Goal: Information Seeking & Learning: Compare options

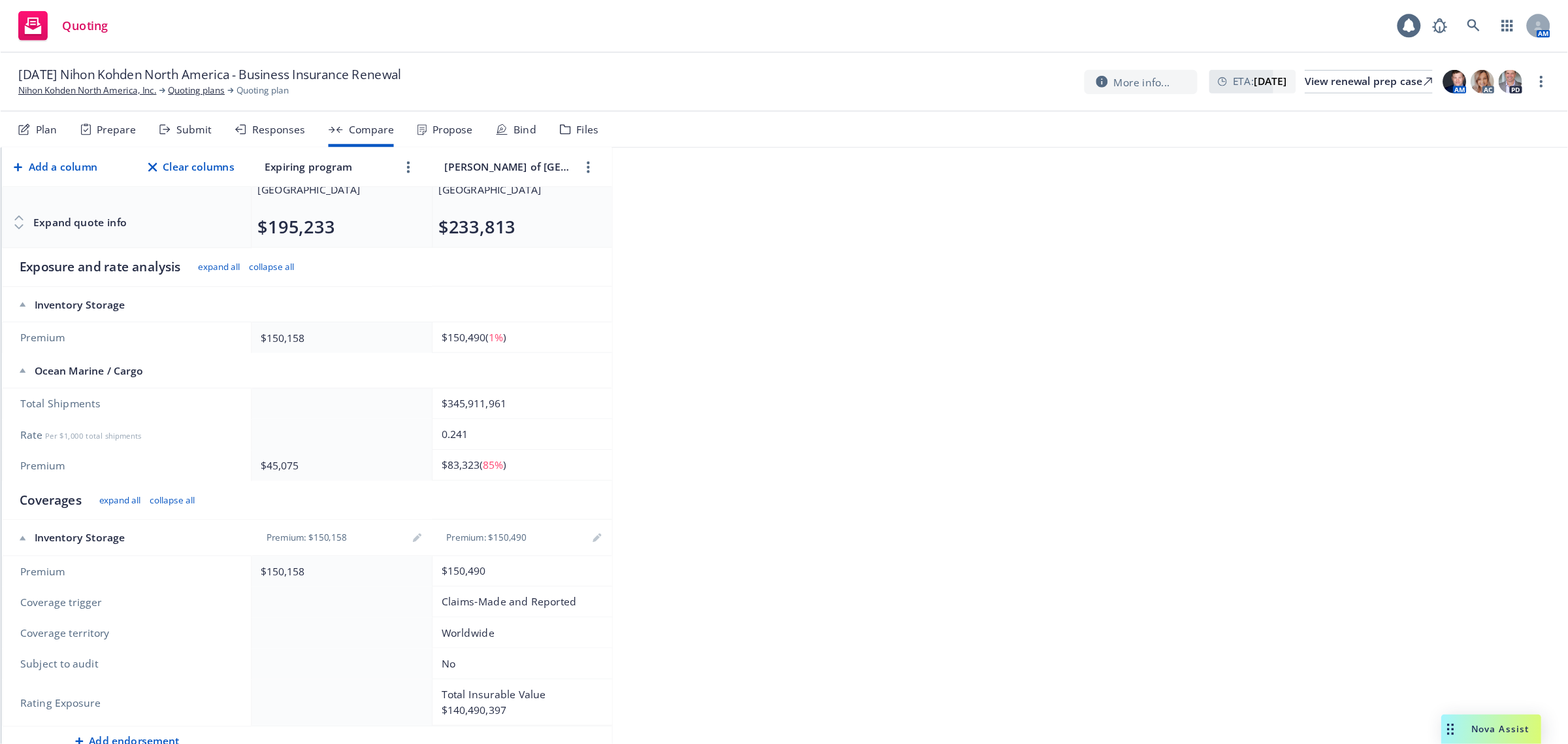
scroll to position [134, 0]
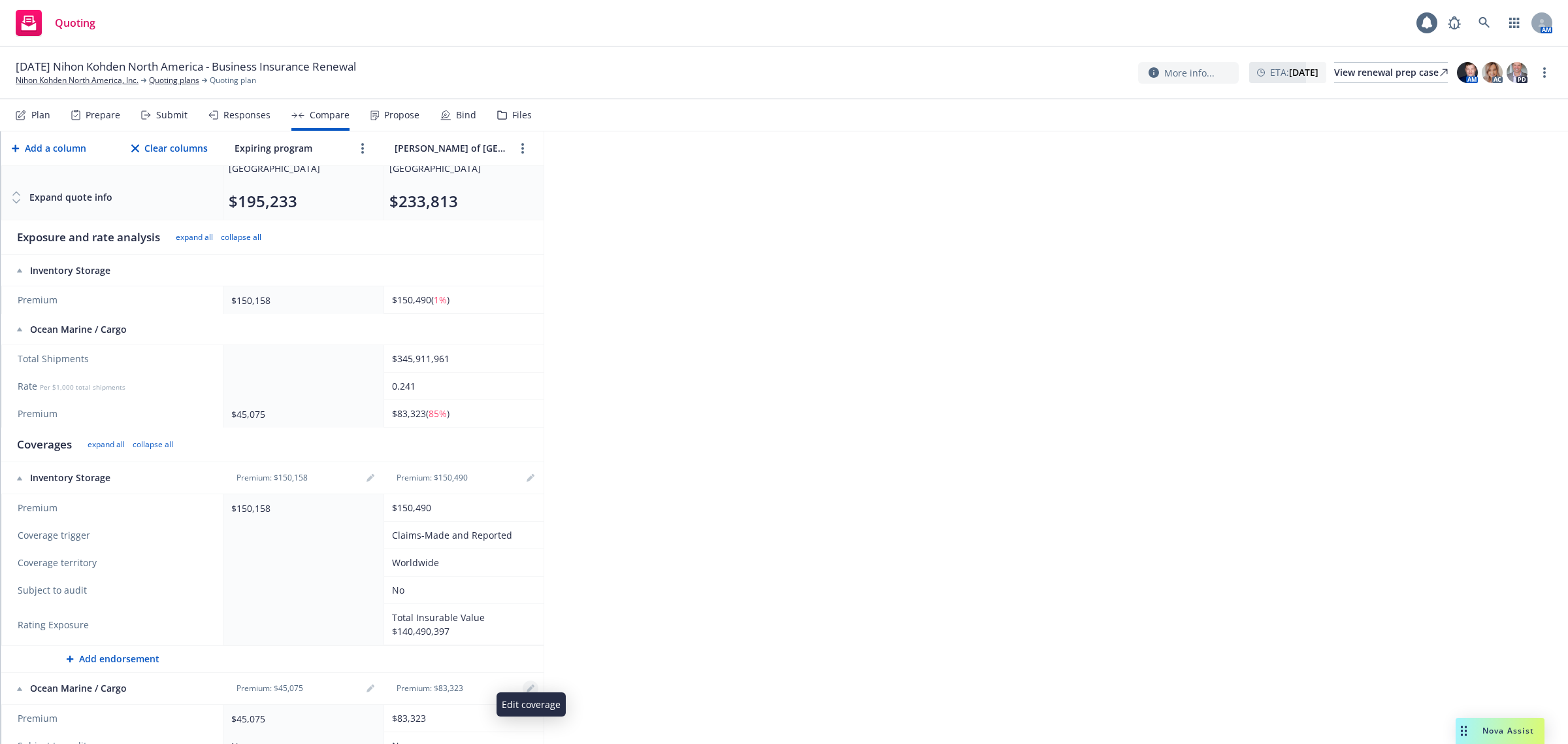
click at [528, 595] on icon "editPencil" at bounding box center [530, 688] width 8 height 8
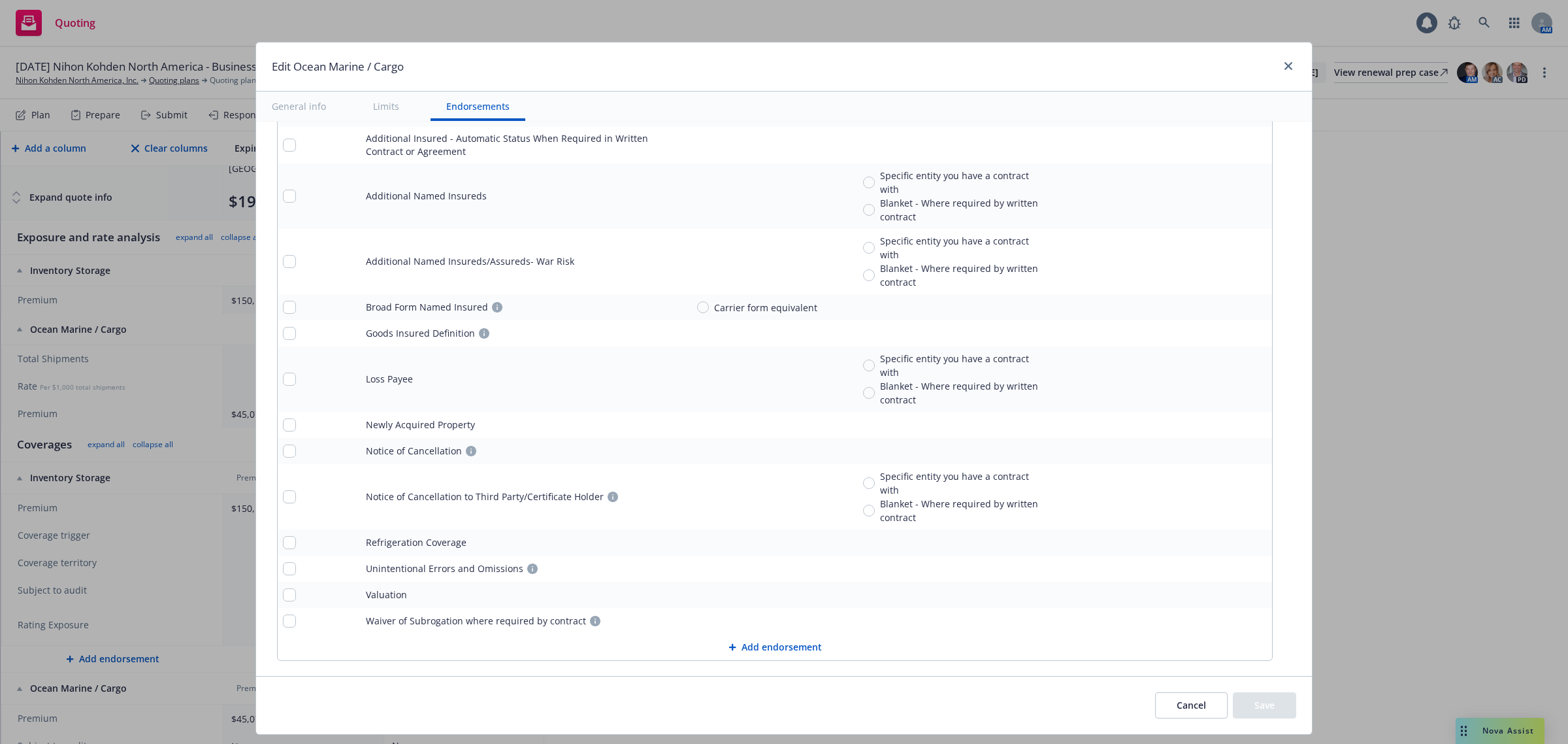
scroll to position [2004, 0]
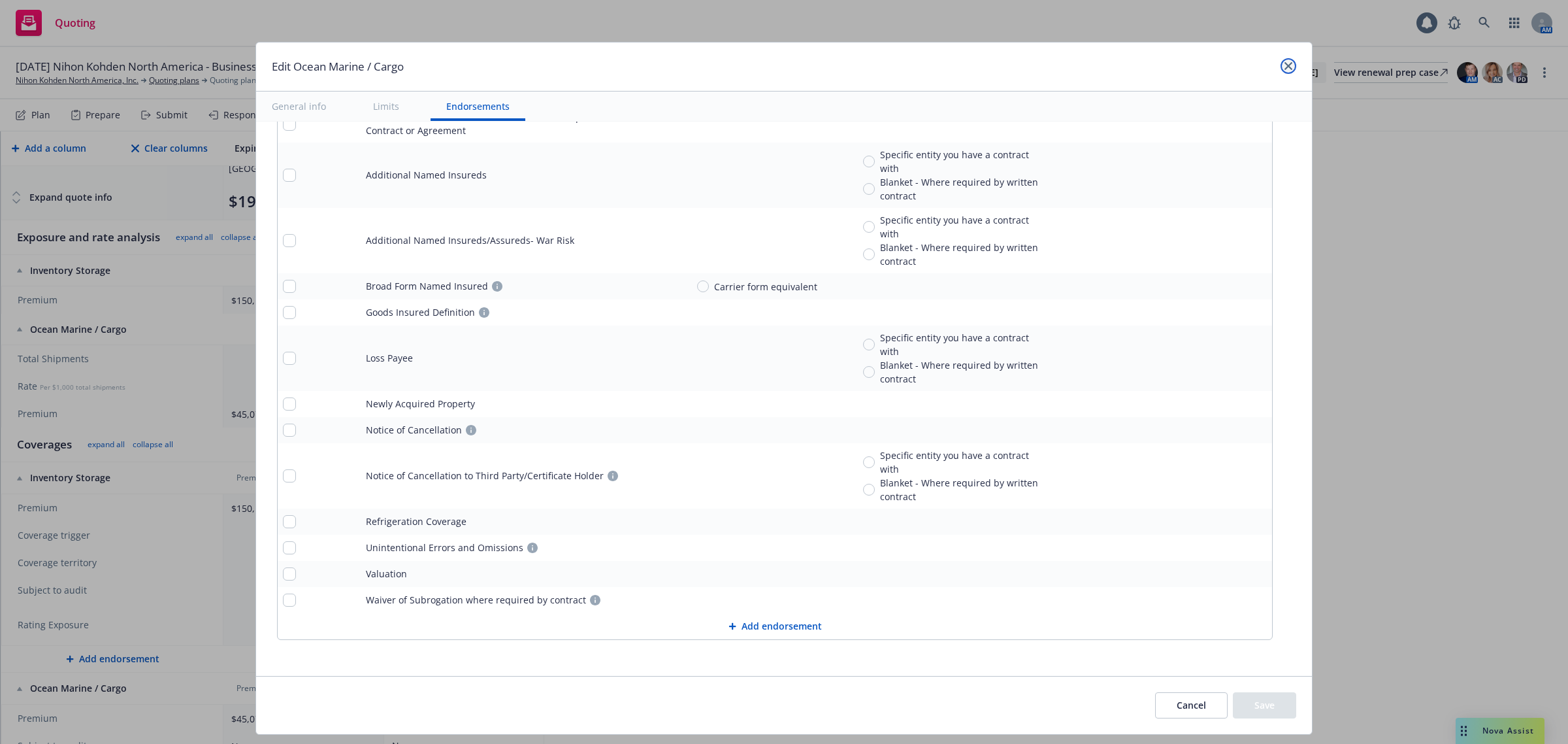
click at [1254, 64] on link "close" at bounding box center [1289, 66] width 16 height 16
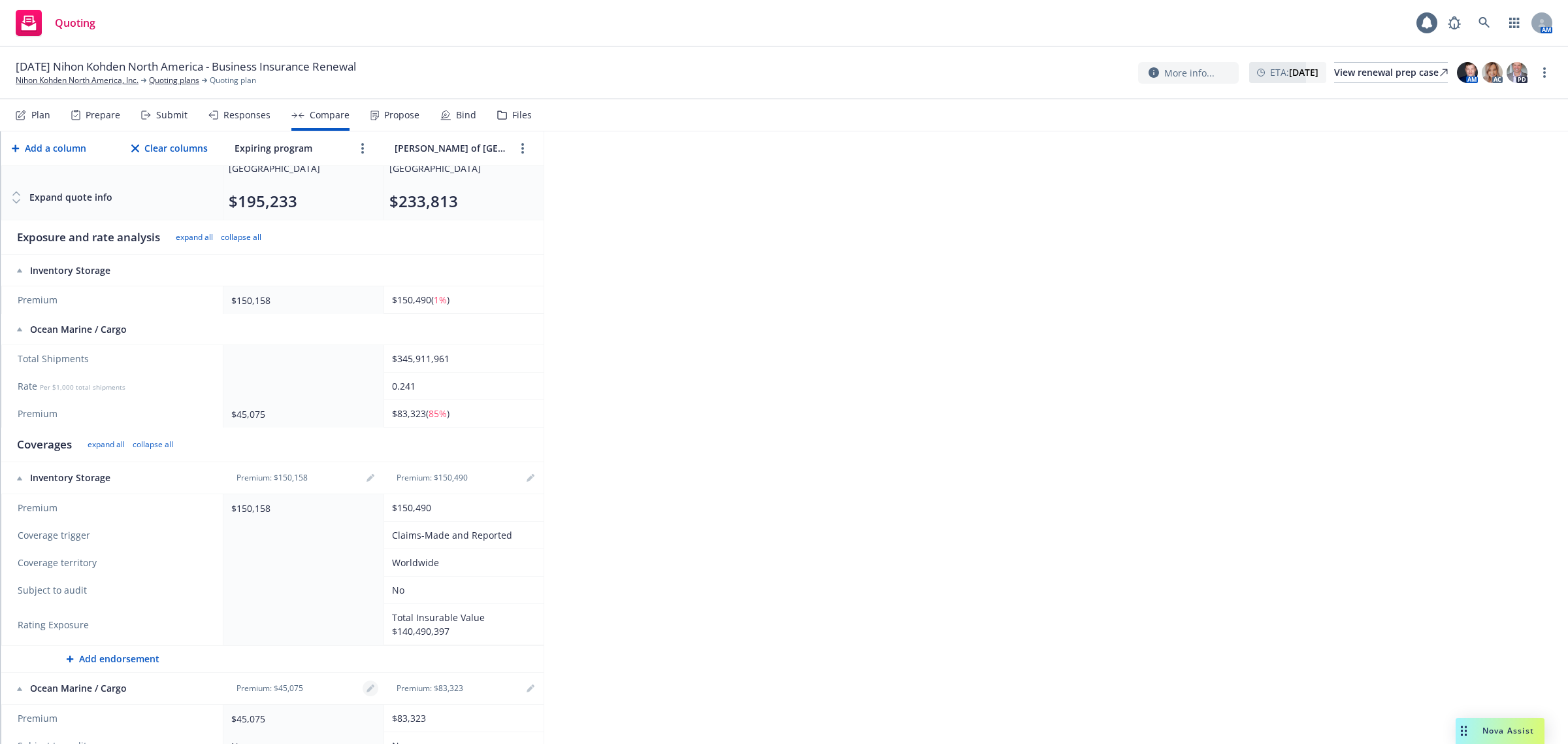
click at [367, 595] on icon "editPencil" at bounding box center [370, 688] width 8 height 8
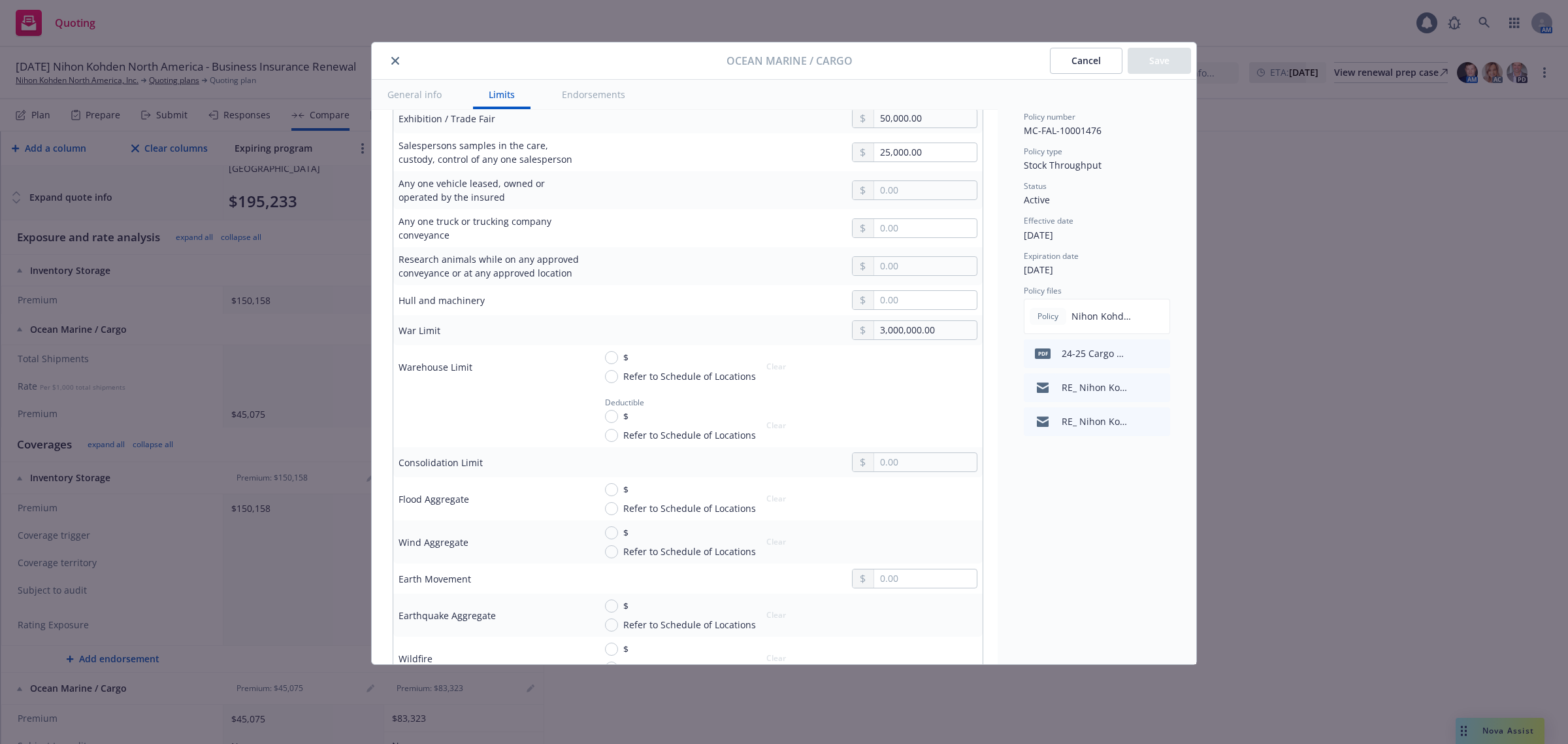
scroll to position [1456, 0]
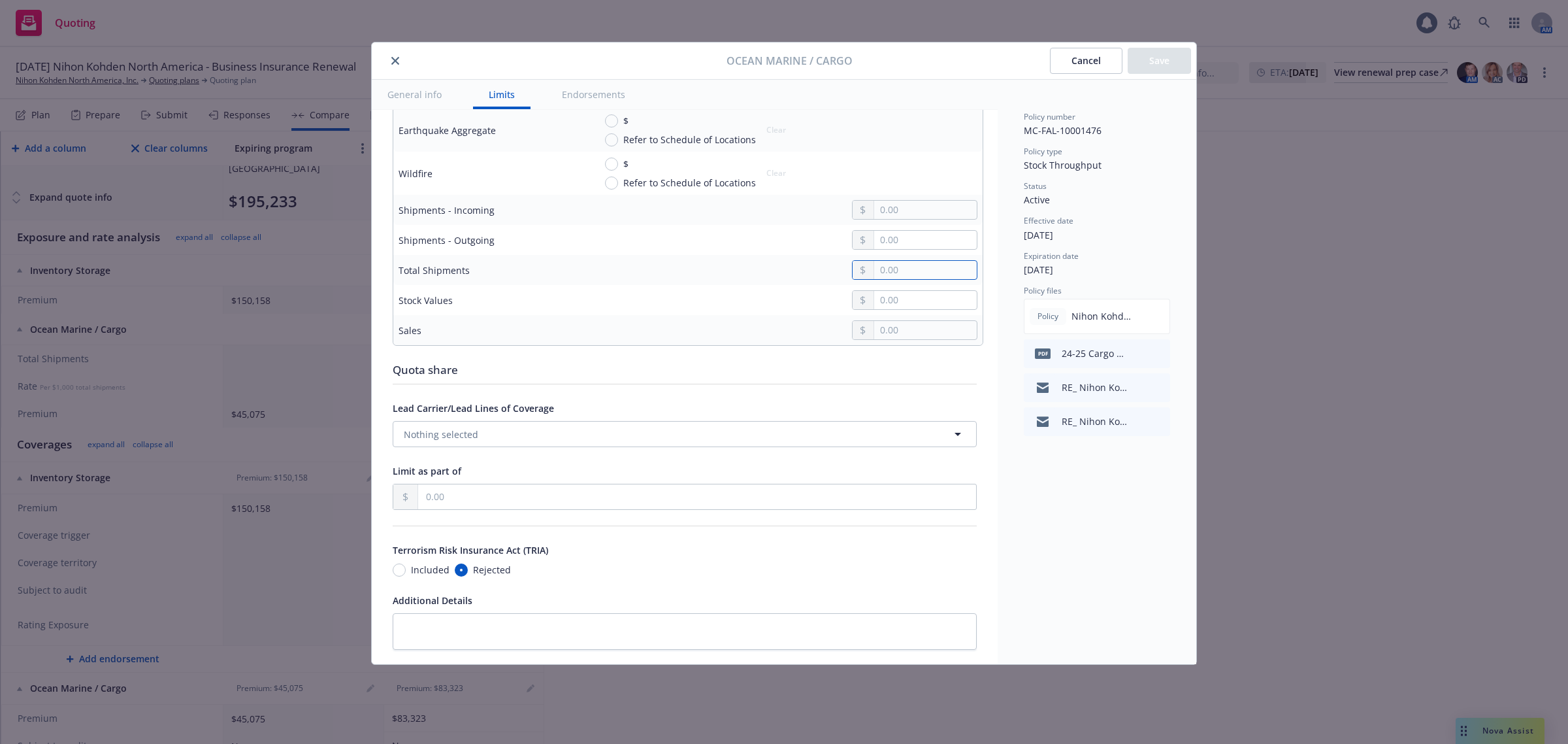
click at [948, 265] on input "text" at bounding box center [925, 270] width 103 height 18
type input "287,080,000.00"
click at [1147, 48] on button "Save" at bounding box center [1159, 61] width 63 height 26
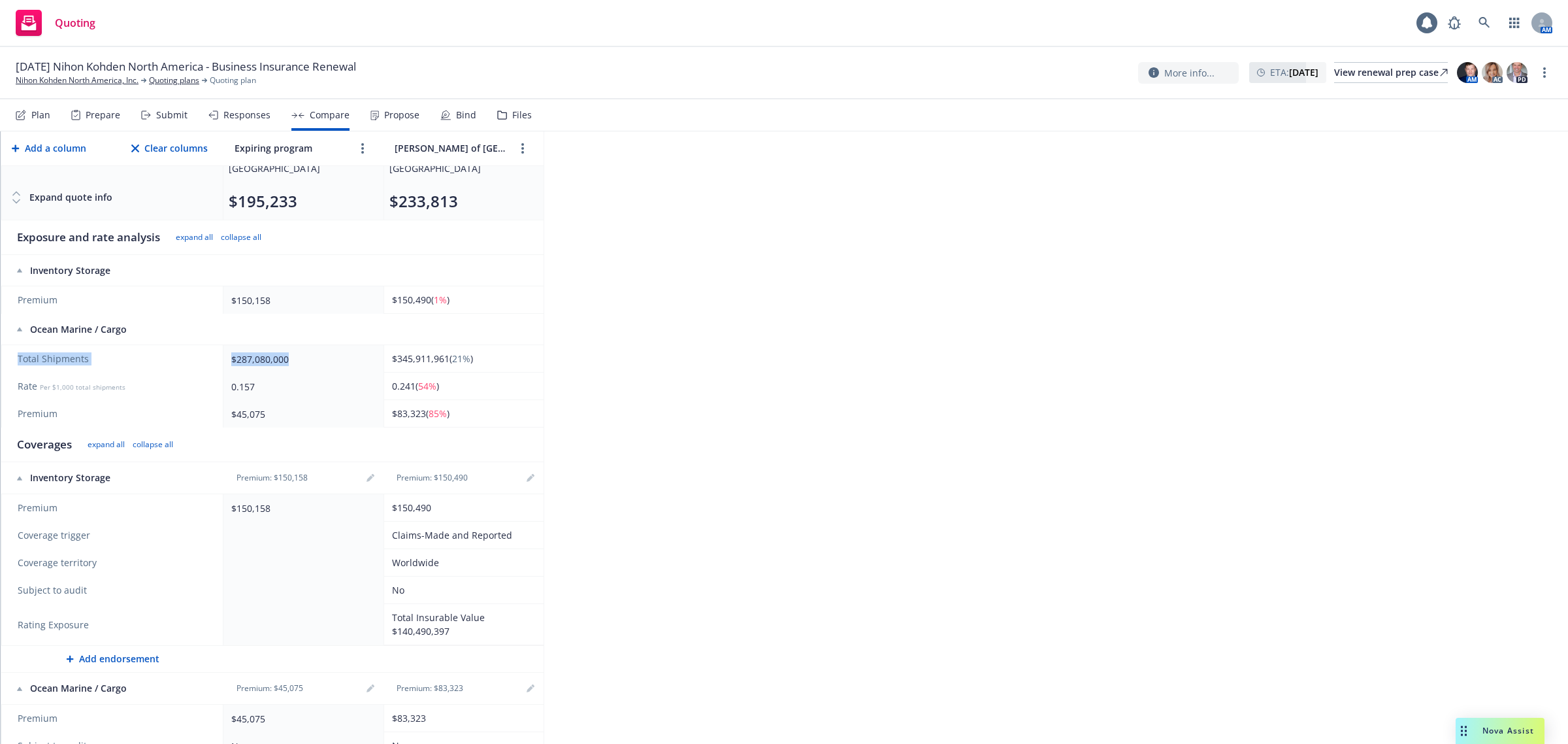
drag, startPoint x: 321, startPoint y: 344, endPoint x: 117, endPoint y: 308, distance: 207.2
click at [706, 381] on div "2025 Stock Throughput Export to Excel Add a column Clear columns Expiring progr…" at bounding box center [784, 438] width 1568 height 613
click at [367, 474] on icon "editPencil" at bounding box center [370, 478] width 8 height 8
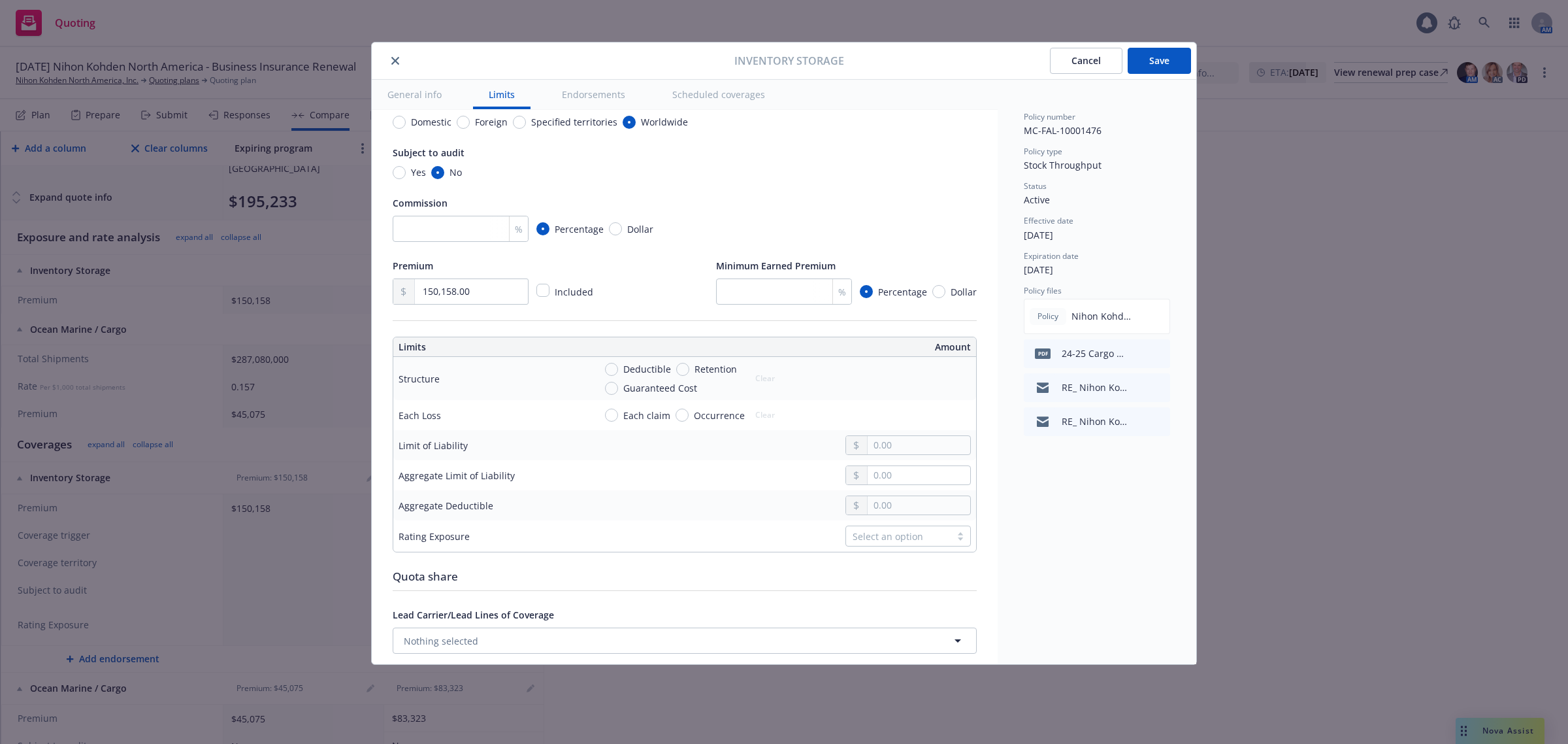
scroll to position [0, 0]
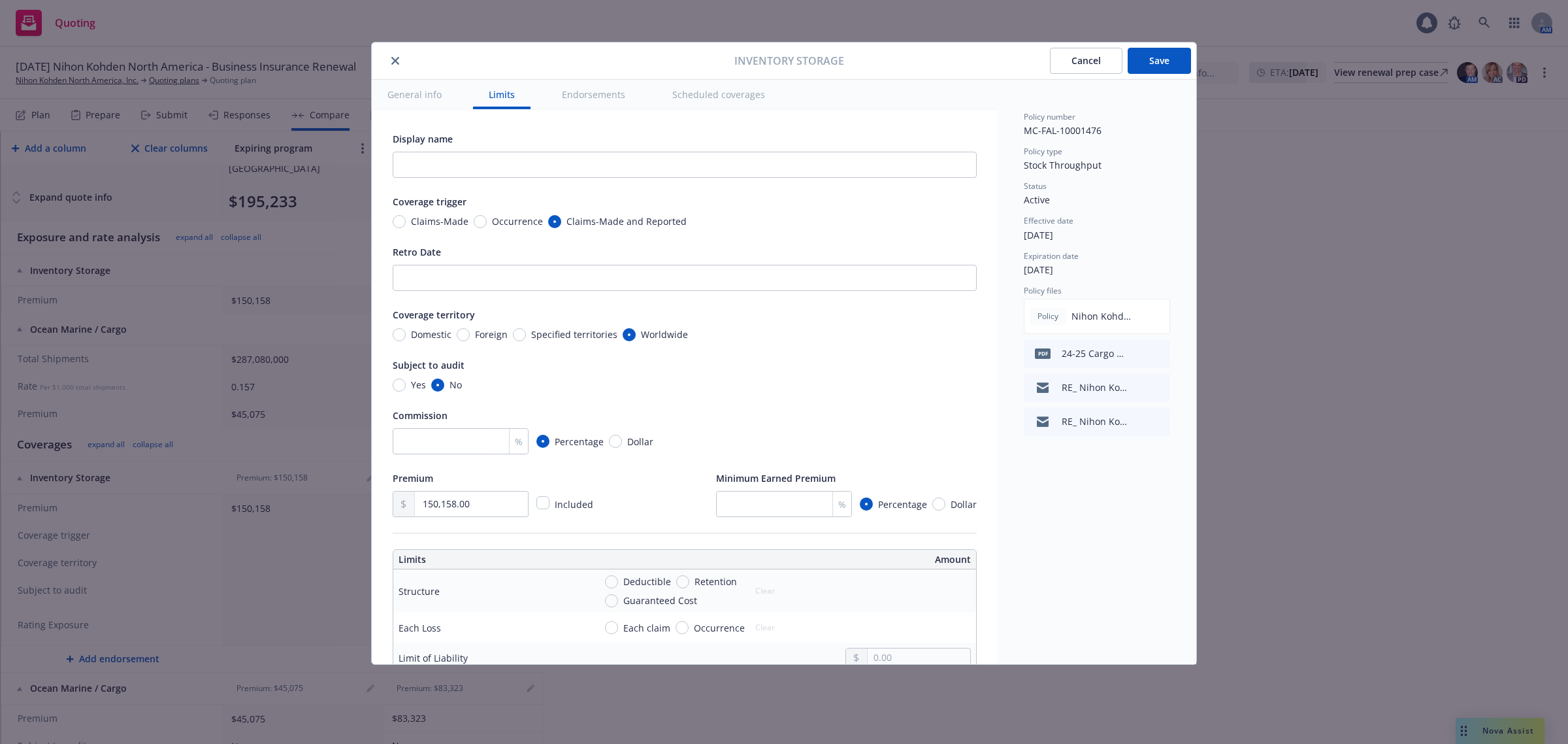
click at [1104, 59] on button "Cancel" at bounding box center [1085, 61] width 72 height 26
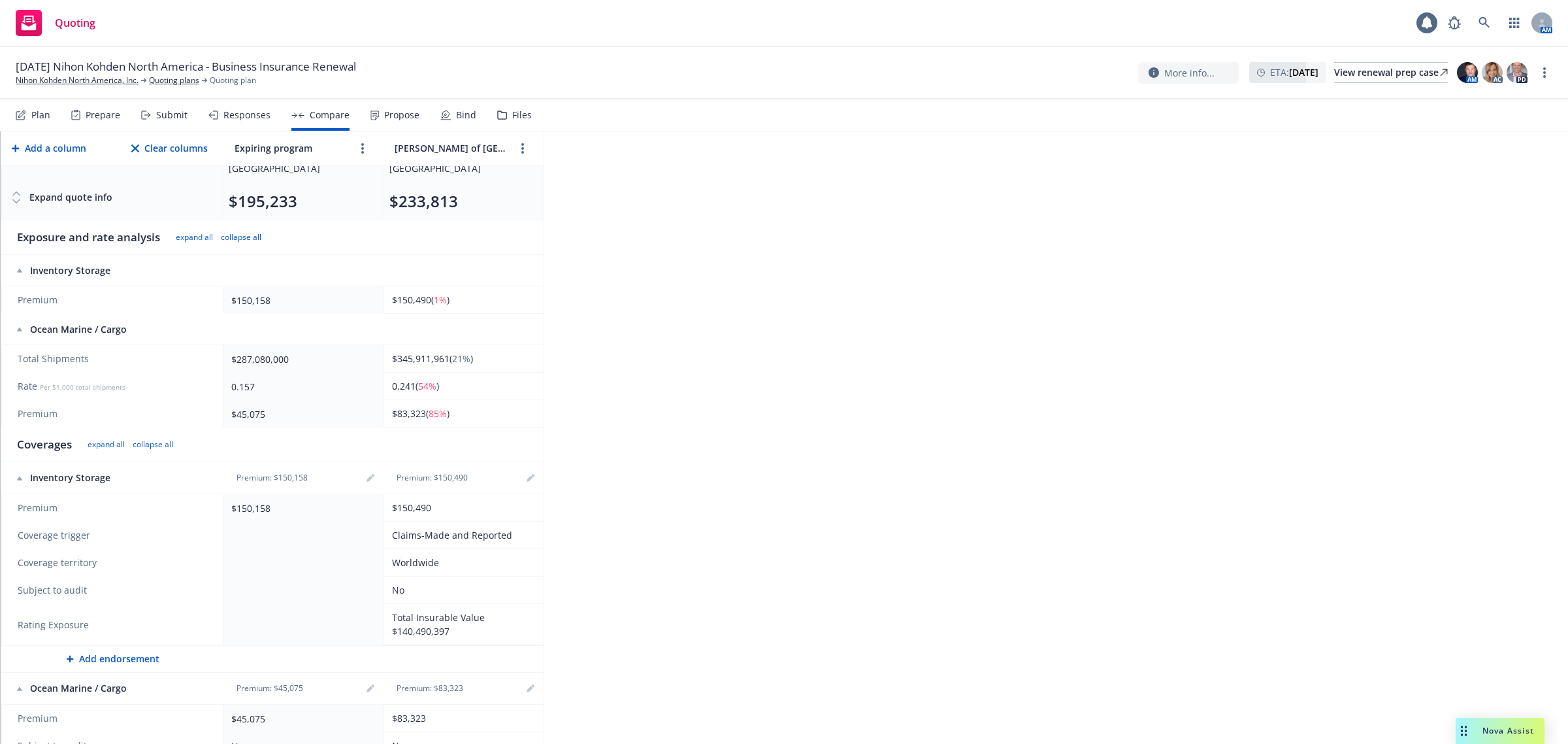
click at [358, 470] on div "Premium: $150,158" at bounding box center [304, 478] width 150 height 16
click at [363, 470] on link "editPencil" at bounding box center [370, 478] width 16 height 16
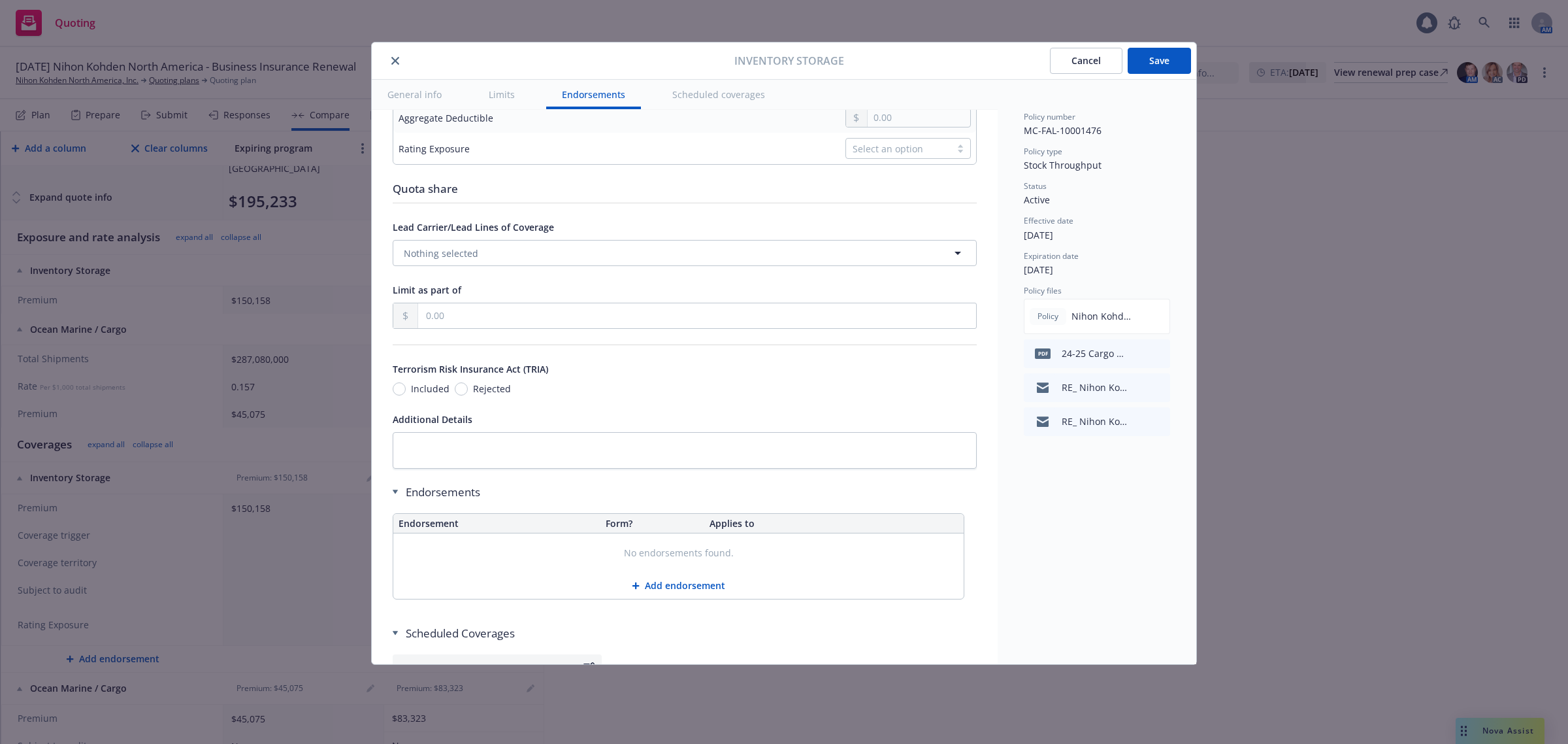
scroll to position [489, 0]
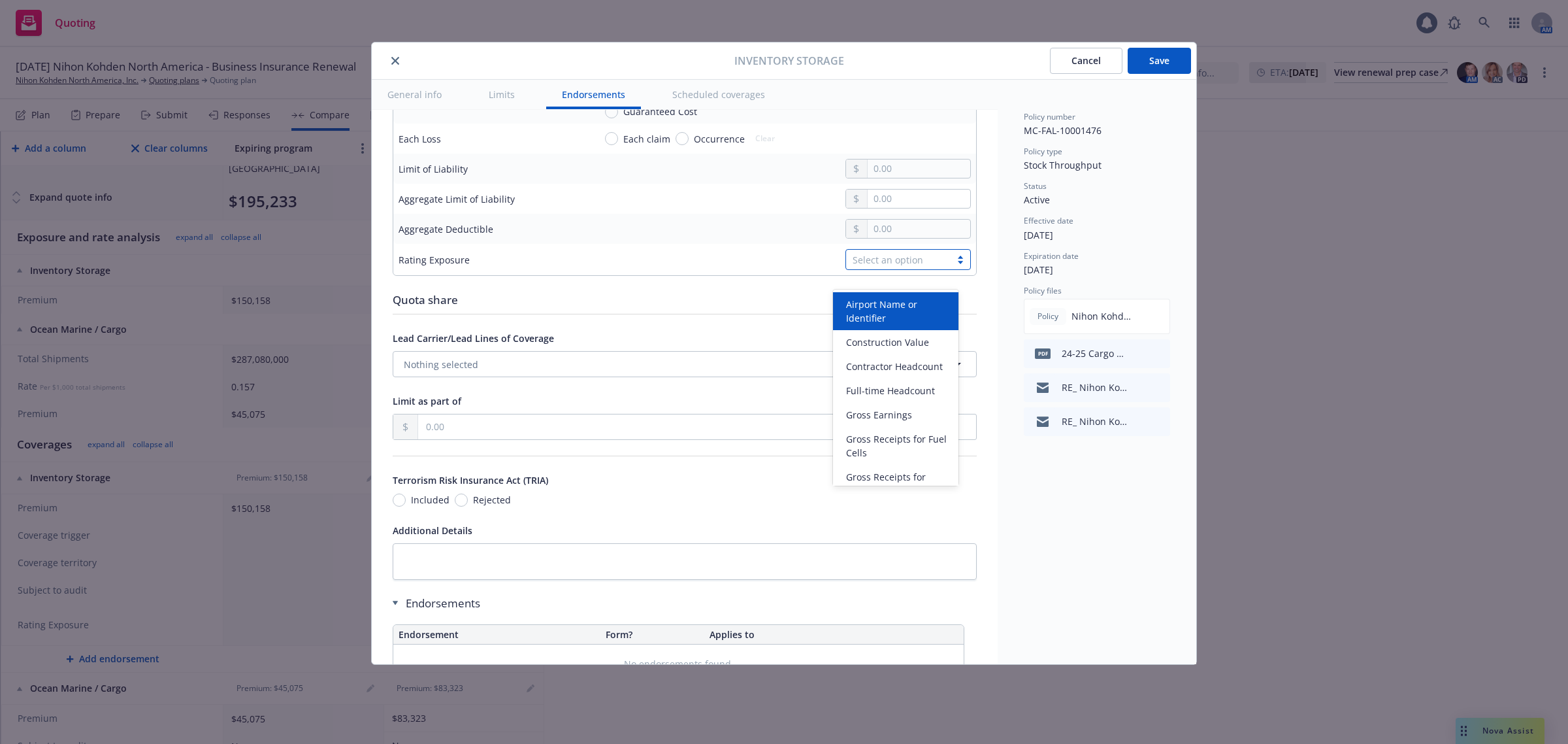
click at [890, 267] on div "Select an option" at bounding box center [898, 260] width 91 height 14
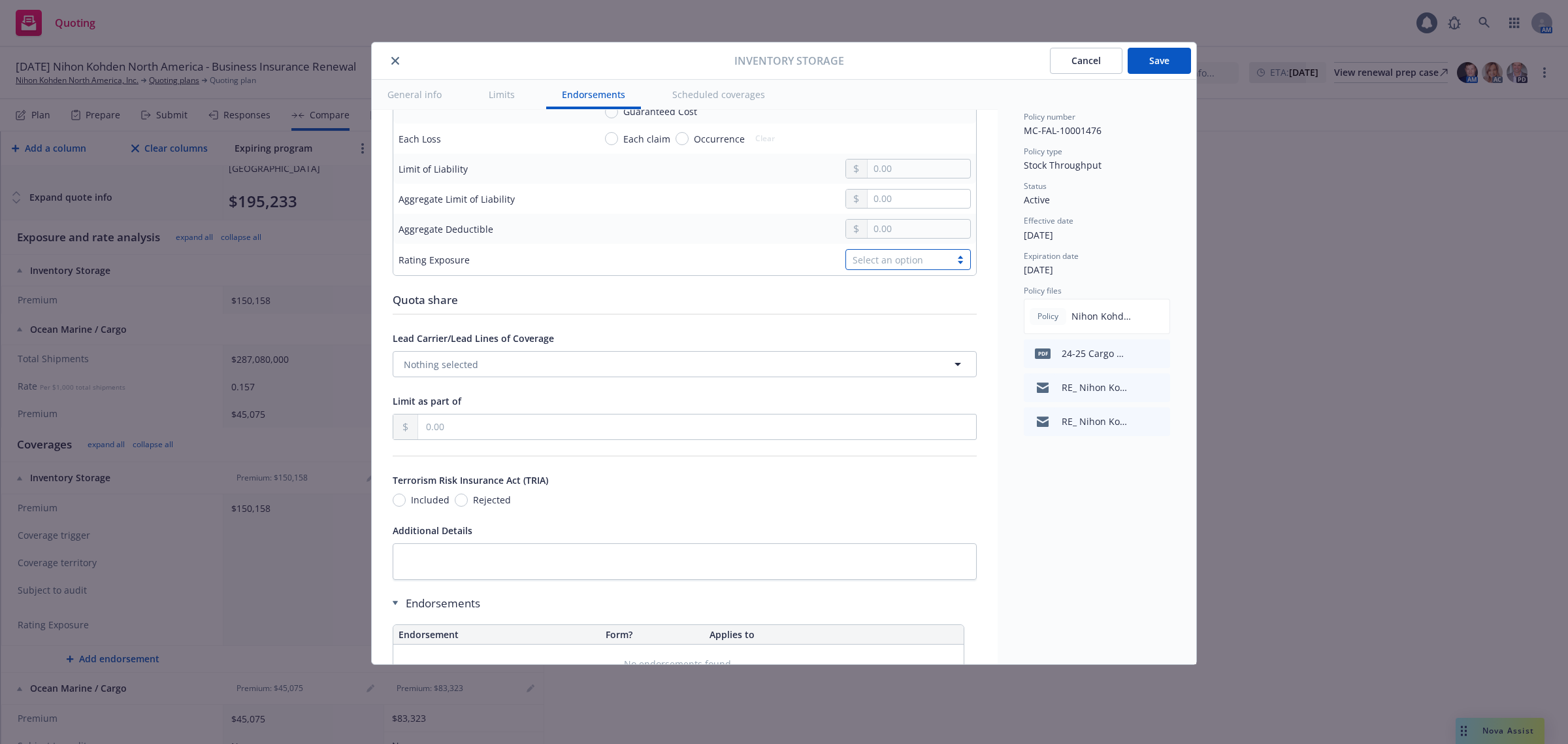
click at [892, 267] on div "Select an option" at bounding box center [898, 260] width 91 height 14
click at [1000, 245] on div "Policy number MC-FAL-10001476 Policy type Stock Throughput Status Active Effect…" at bounding box center [1097, 372] width 198 height 585
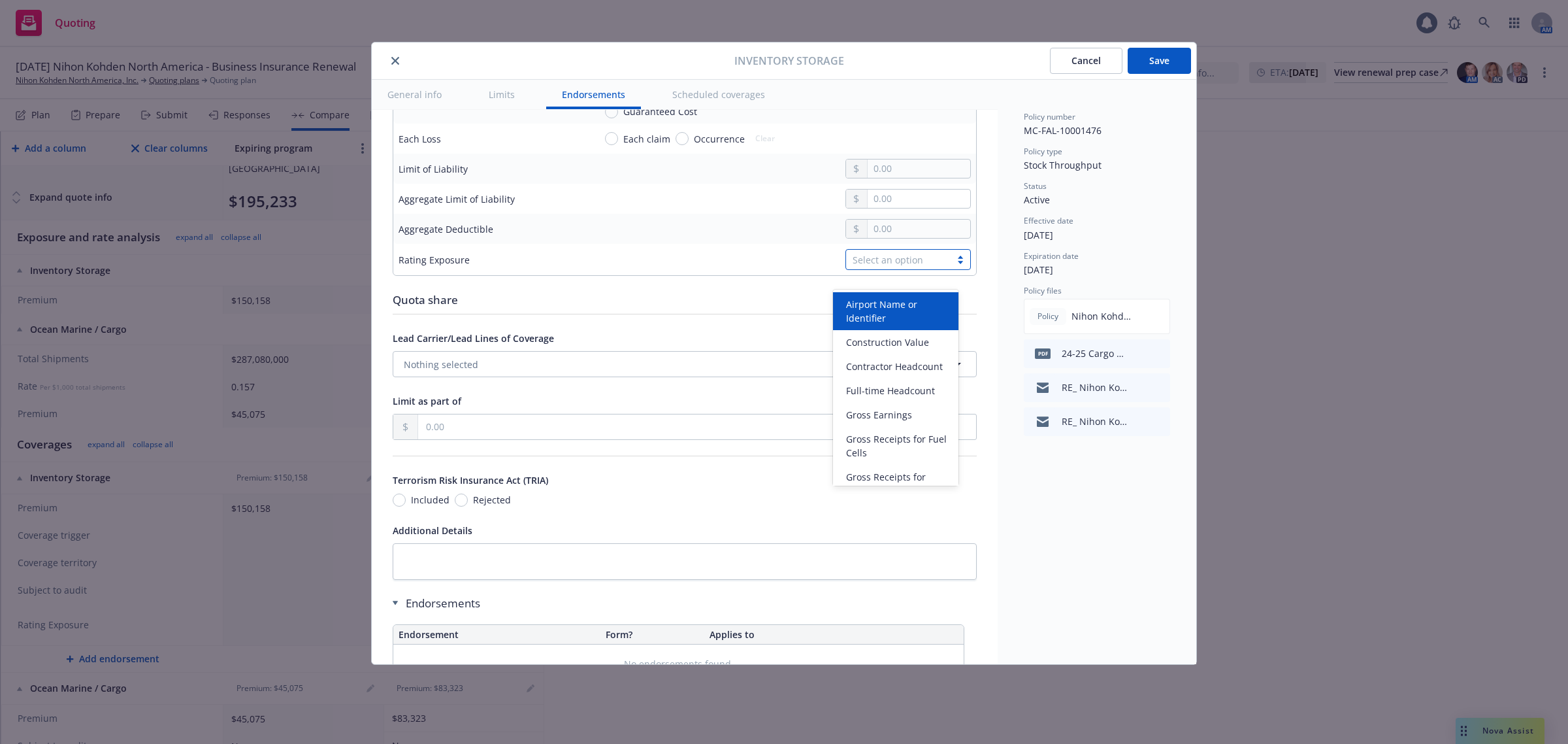
click at [941, 270] on div "Select an option" at bounding box center [908, 259] width 125 height 21
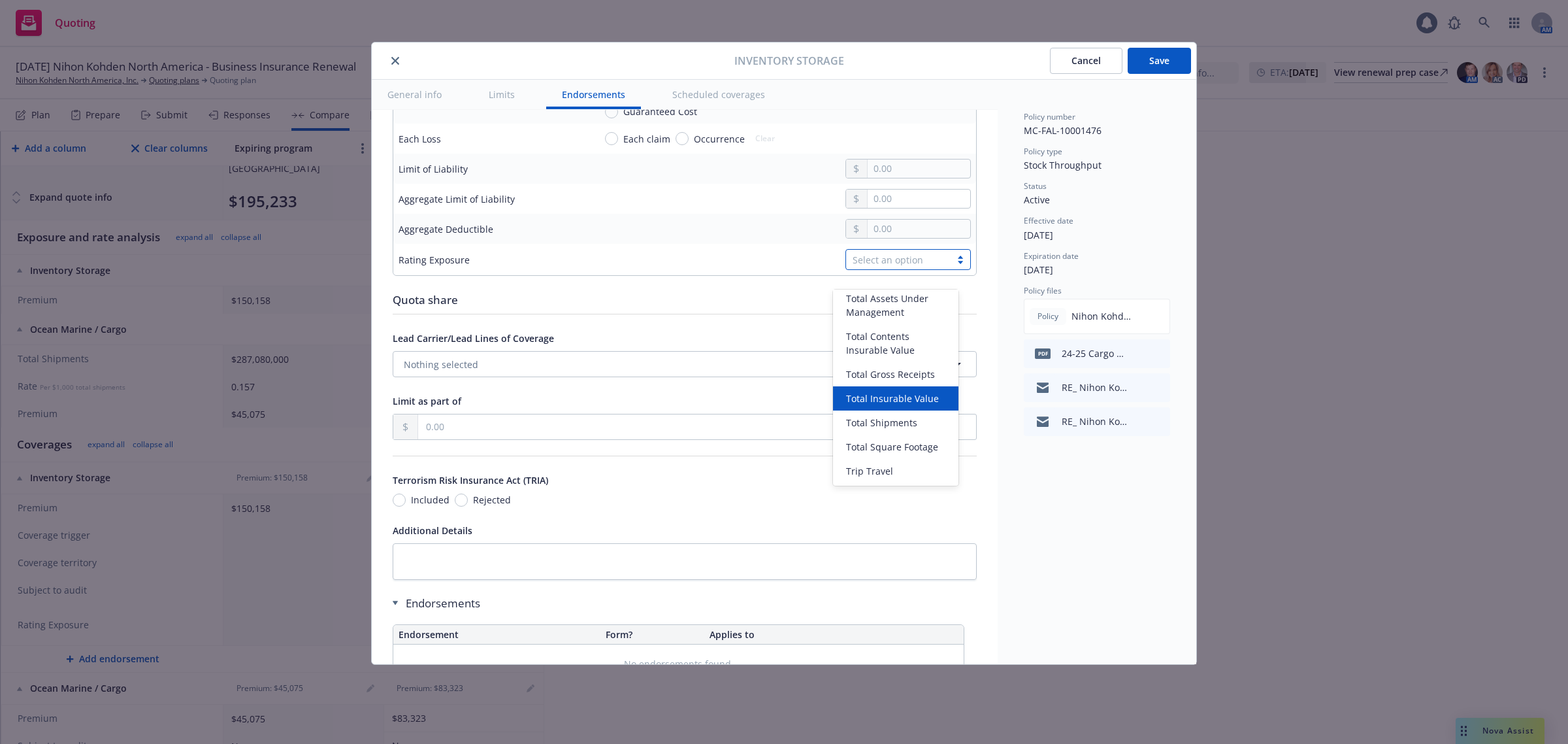
click at [910, 398] on span "Total Insurable Value" at bounding box center [892, 399] width 93 height 14
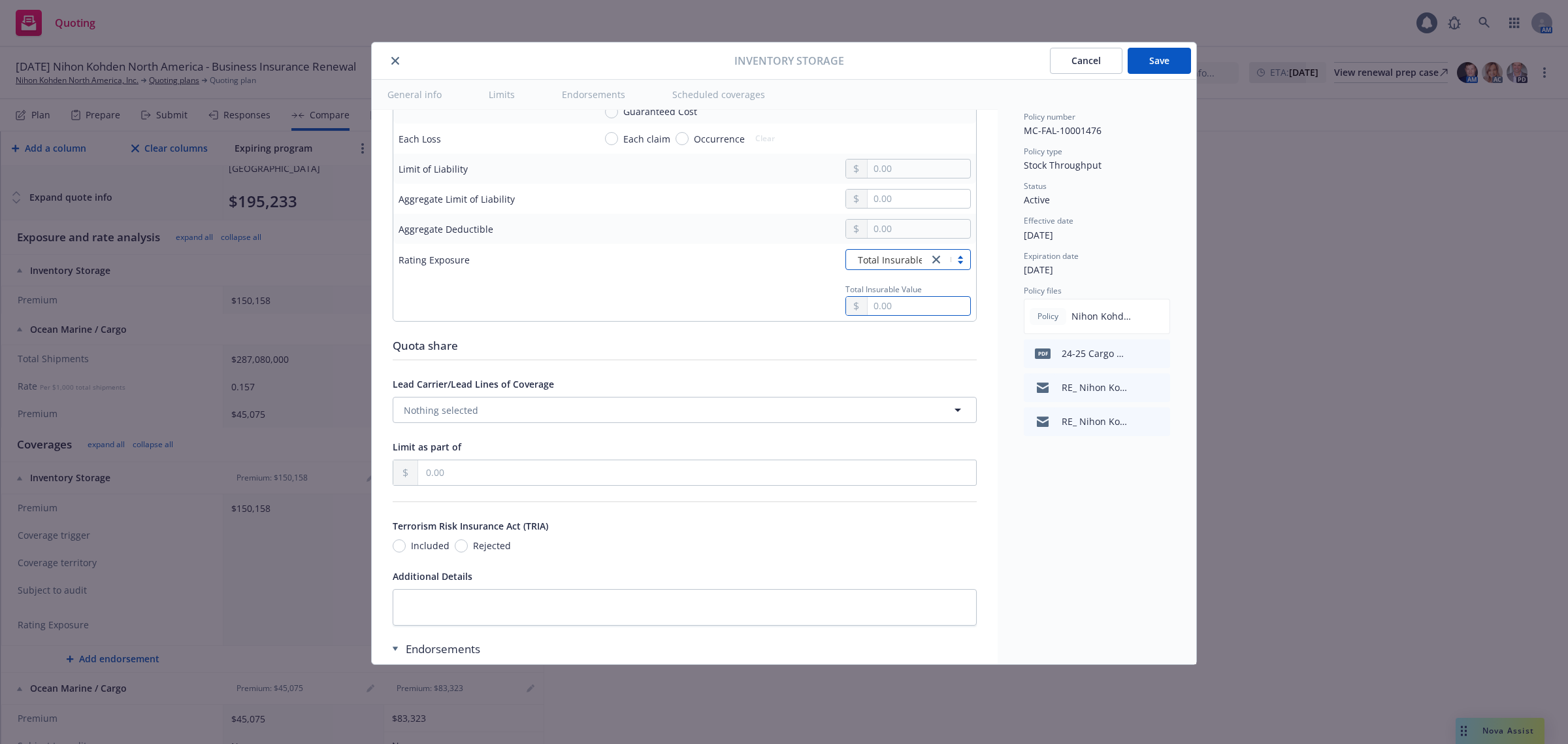
click at [893, 315] on input "text" at bounding box center [919, 305] width 103 height 18
click at [882, 315] on input "text" at bounding box center [919, 305] width 103 height 18
type input "120,158,457.00"
click at [1165, 57] on button "Save" at bounding box center [1159, 61] width 63 height 26
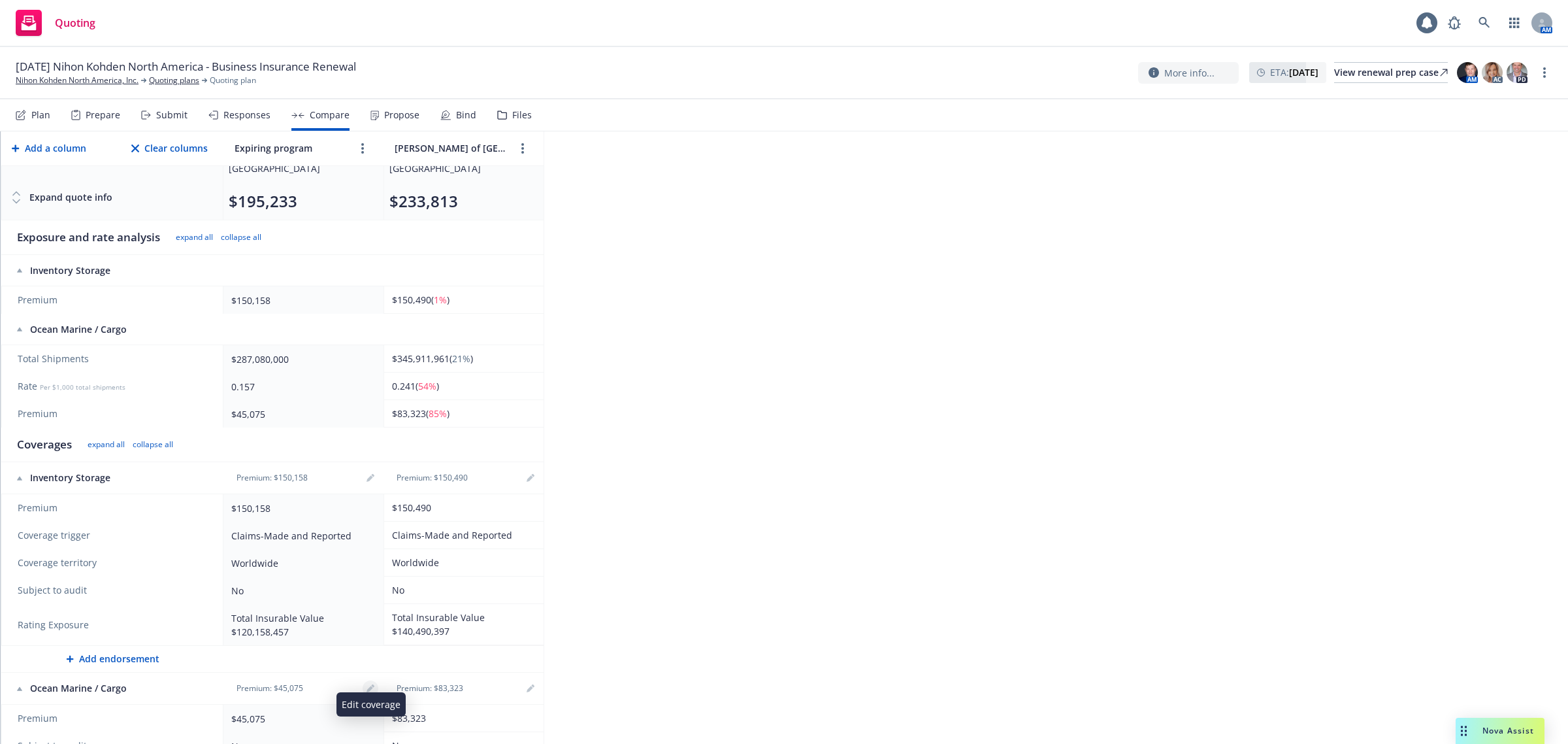
click at [367, 595] on icon "editPencil" at bounding box center [370, 688] width 8 height 8
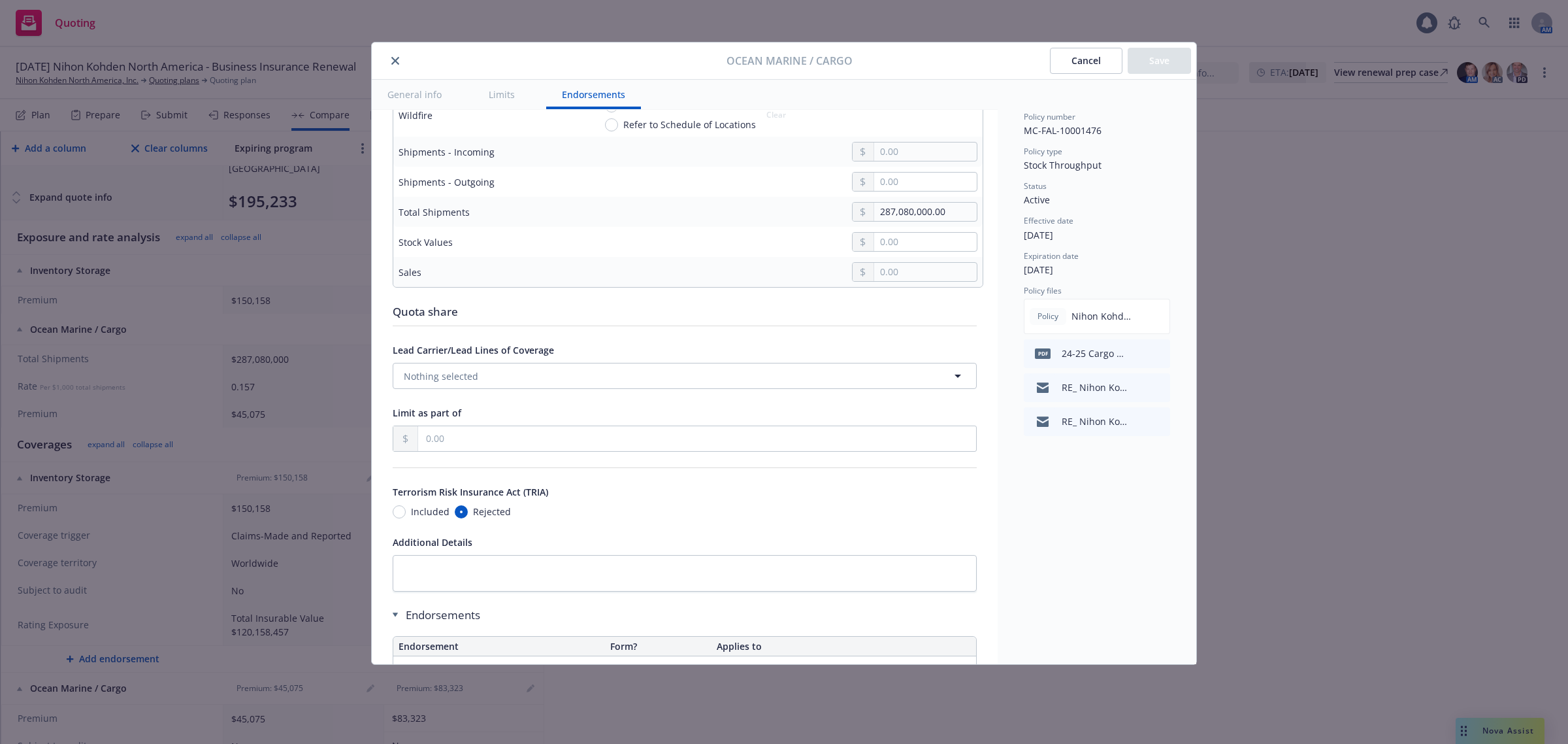
scroll to position [1518, 0]
drag, startPoint x: 845, startPoint y: 209, endPoint x: 717, endPoint y: 214, distance: 128.1
click at [711, 204] on div "287,080,000.00" at bounding box center [786, 208] width 383 height 20
type input "359,609,100.00"
click at [1186, 67] on button "Save" at bounding box center [1159, 61] width 63 height 26
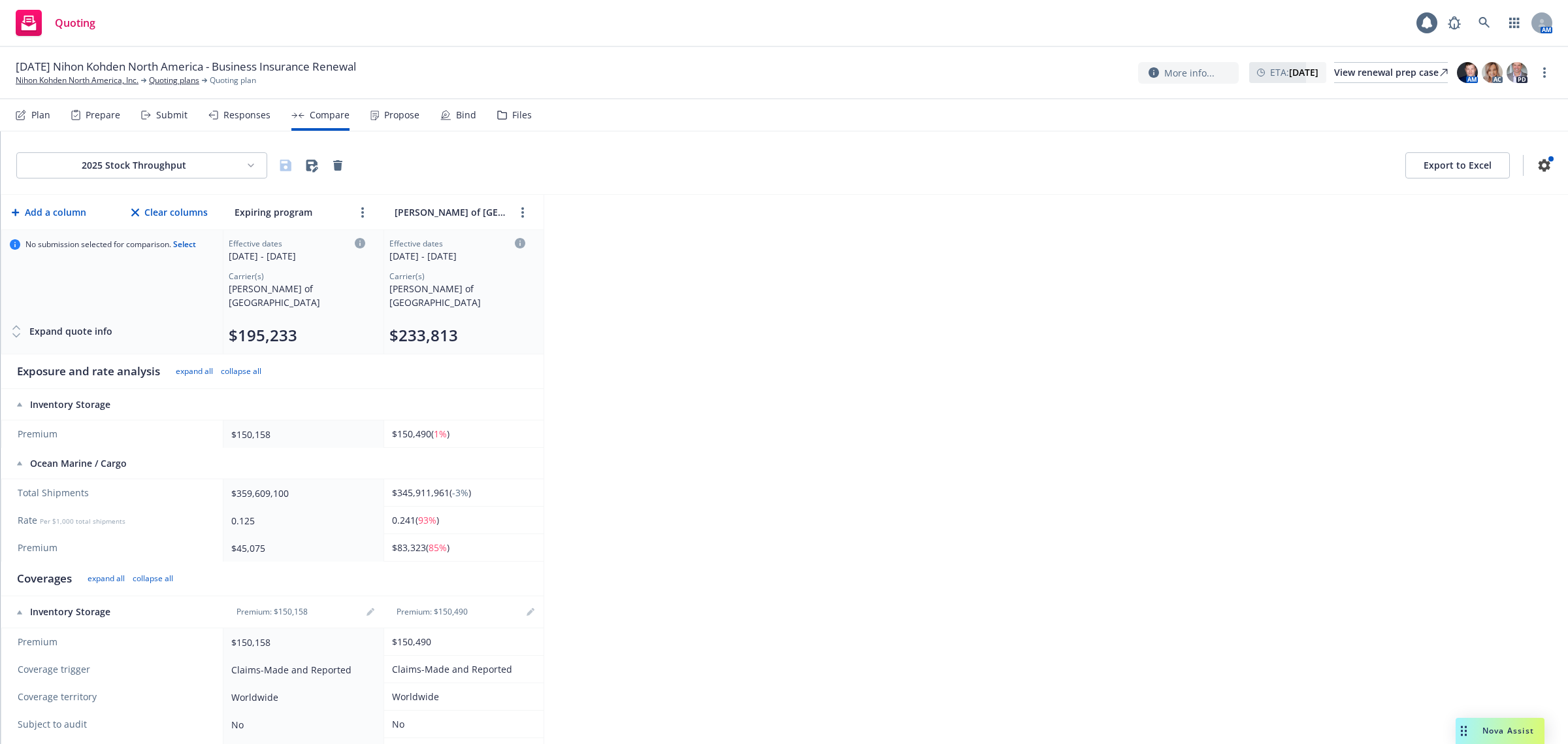
scroll to position [0, 0]
click at [232, 162] on html "Quoting 1 AM [DATE] Nihon Kohden [GEOGRAPHIC_DATA] - Business Insurance Renewal…" at bounding box center [784, 372] width 1568 height 744
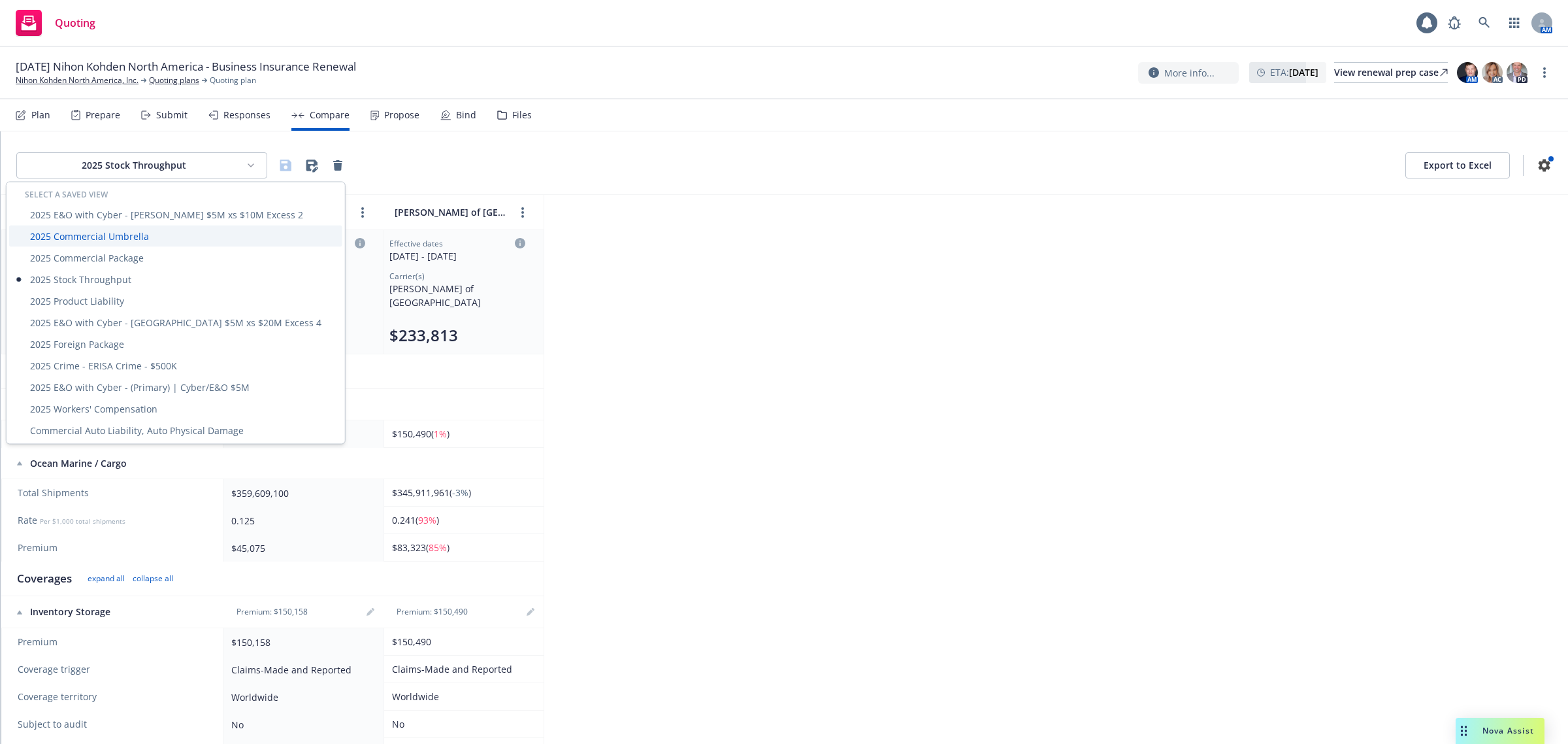
click at [211, 233] on div "2025 Commercial Umbrella" at bounding box center [176, 236] width 333 height 22
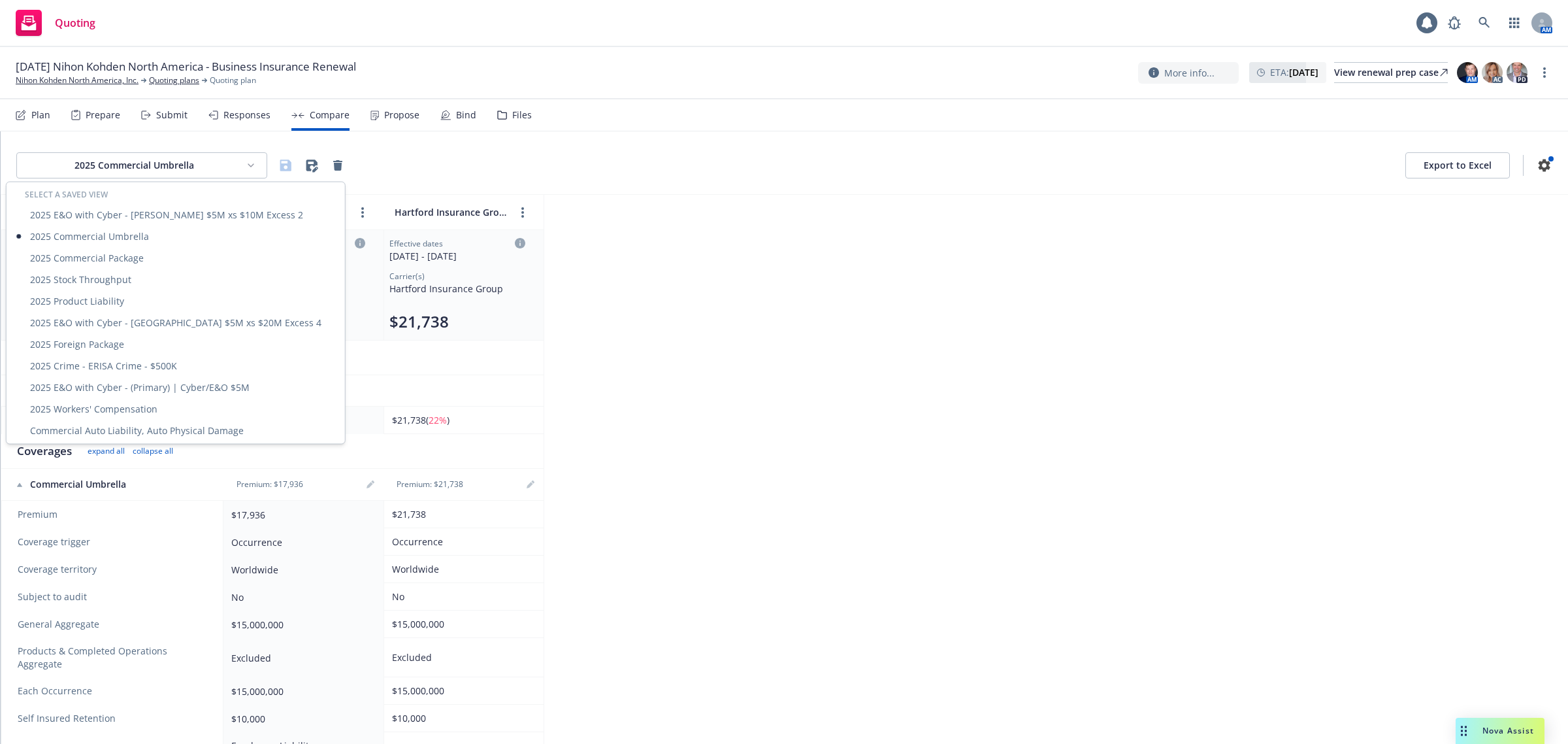
click at [219, 170] on html "Quoting 1 AM [DATE] Nihon Kohden [GEOGRAPHIC_DATA] - Business Insurance Renewal…" at bounding box center [784, 372] width 1568 height 744
click at [152, 423] on div "Commercial Auto Liability, Auto Physical Damage" at bounding box center [176, 430] width 333 height 22
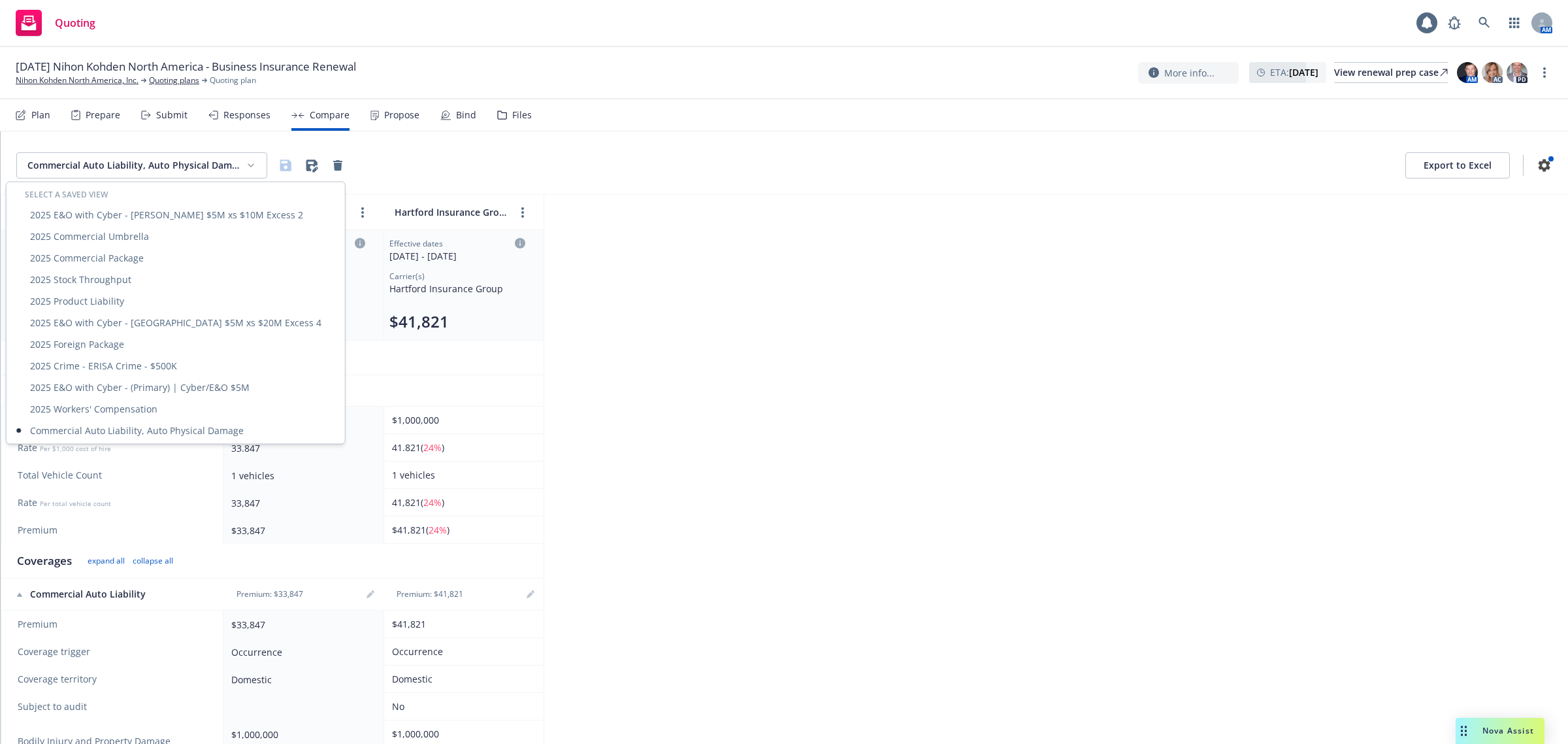
click at [183, 175] on html "Quoting 1 AM [DATE] Nihon Kohden [GEOGRAPHIC_DATA] - Business Insurance Renewal…" at bounding box center [784, 372] width 1568 height 744
click at [128, 404] on div "2025 Workers' Compensation" at bounding box center [176, 409] width 333 height 22
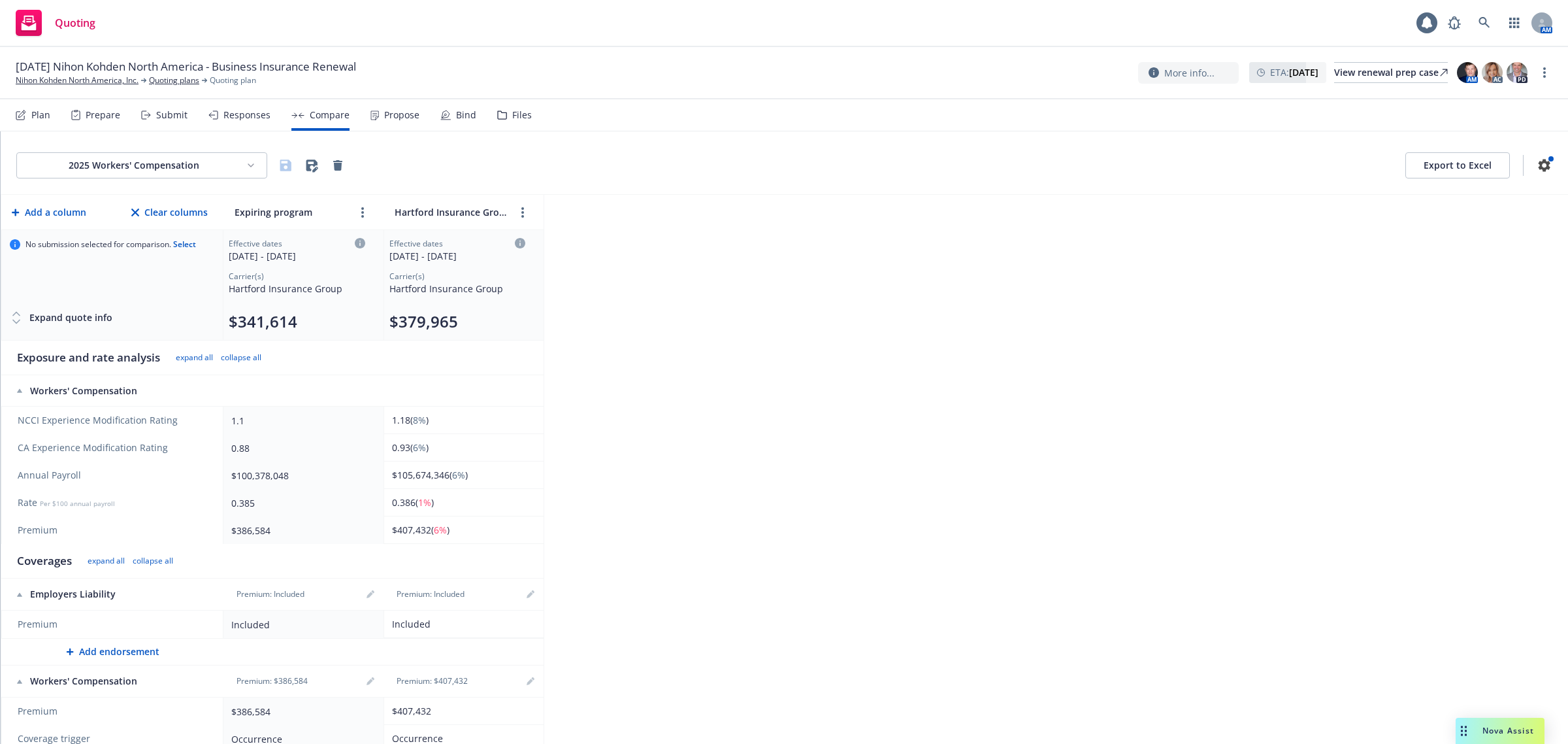
click at [175, 178] on div "2025 Workers' Compensation Export to Excel" at bounding box center [784, 163] width 1568 height 64
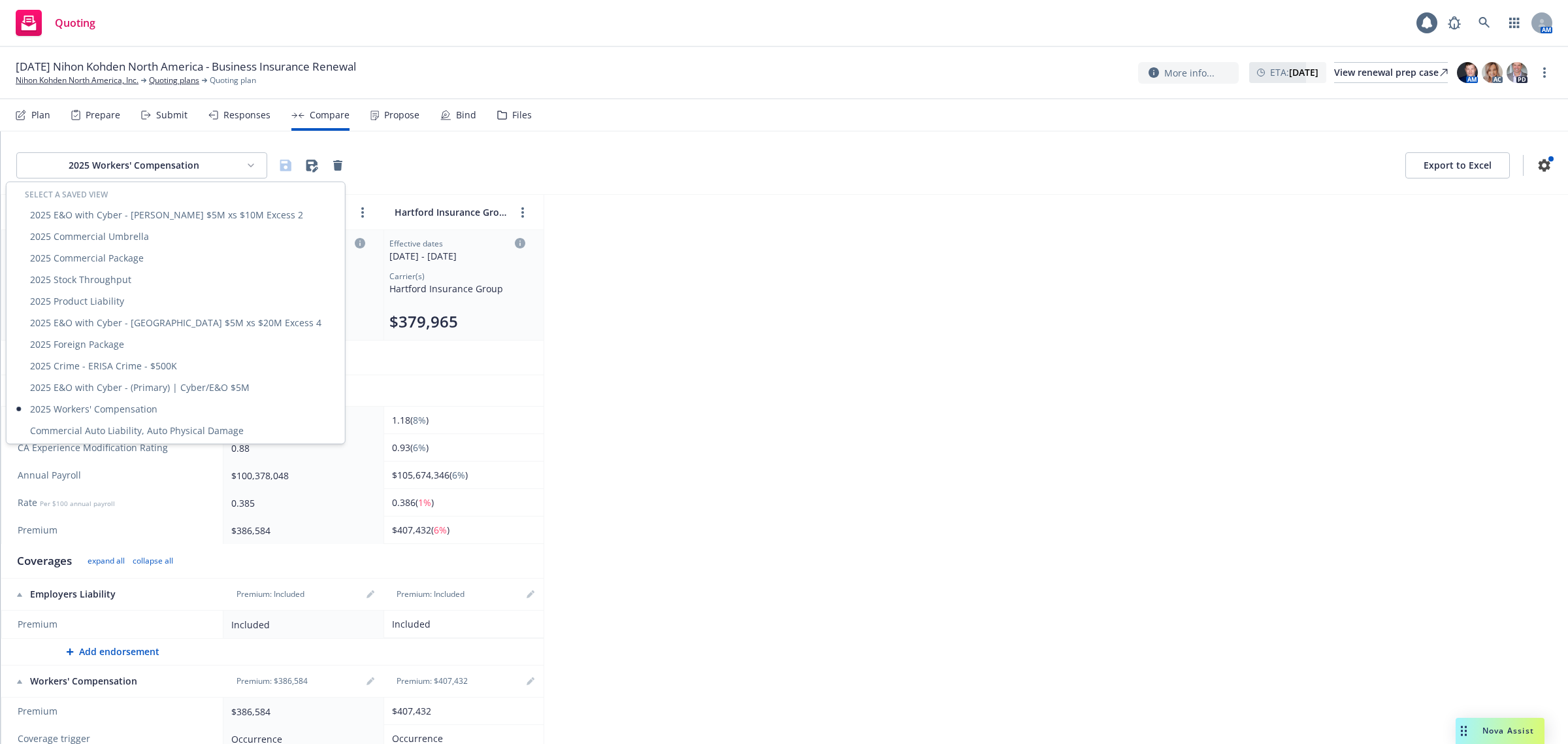
click at [177, 174] on html "Quoting 1 AM [DATE] Nihon Kohden [GEOGRAPHIC_DATA] - Business Insurance Renewal…" at bounding box center [784, 372] width 1568 height 744
click at [136, 430] on div "Commercial Auto Liability, Auto Physical Damage" at bounding box center [176, 430] width 333 height 22
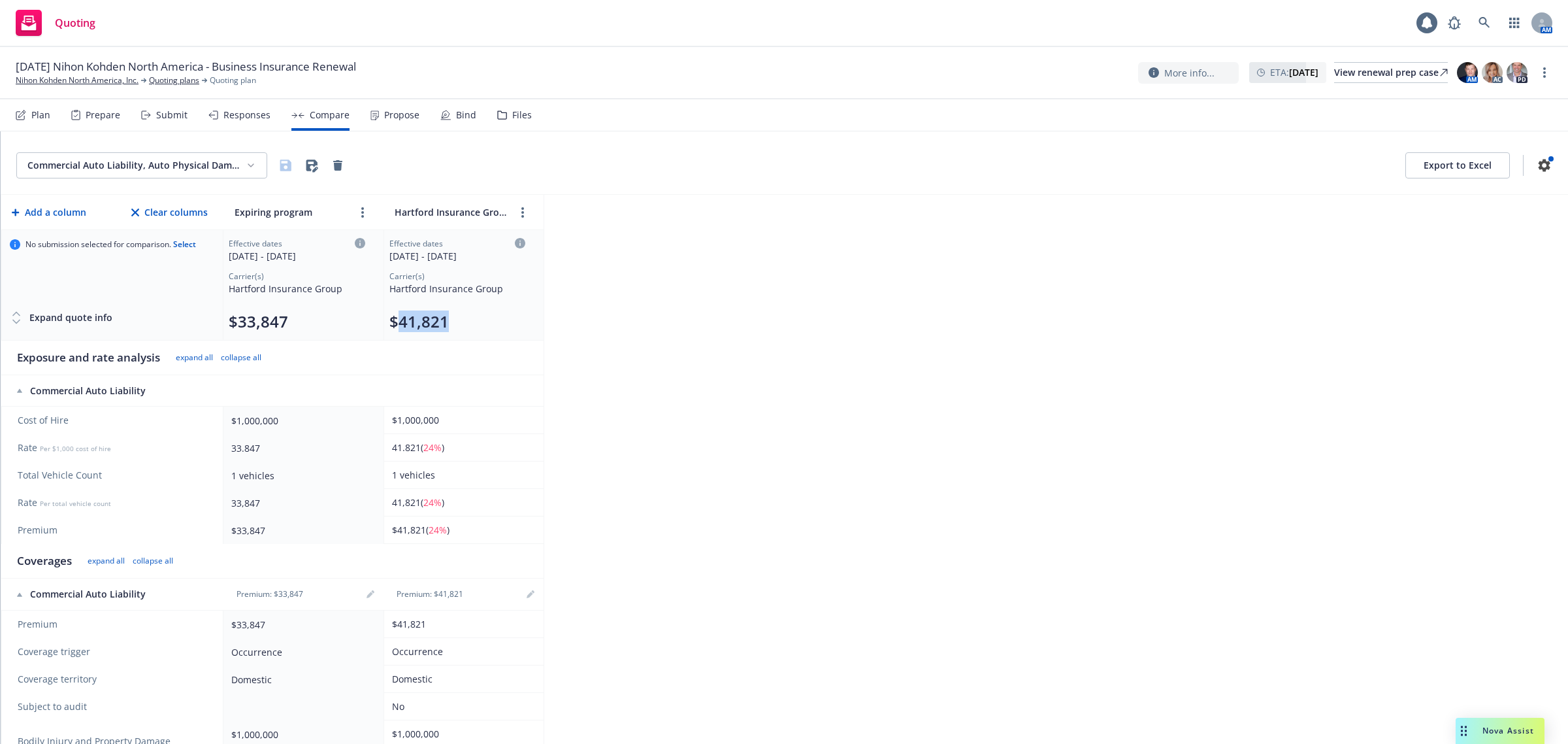
drag, startPoint x: 458, startPoint y: 314, endPoint x: 397, endPoint y: 325, distance: 62.0
click at [397, 325] on div "$41,821" at bounding box center [457, 322] width 136 height 21
click at [840, 351] on div "Commercial Auto Liability, Auto Physical Damage Export to Excel Add a column Cl…" at bounding box center [784, 438] width 1568 height 613
click at [226, 171] on html "Quoting 1 AM [DATE] Nihon Kohden [GEOGRAPHIC_DATA] - Business Insurance Renewal…" at bounding box center [784, 372] width 1568 height 744
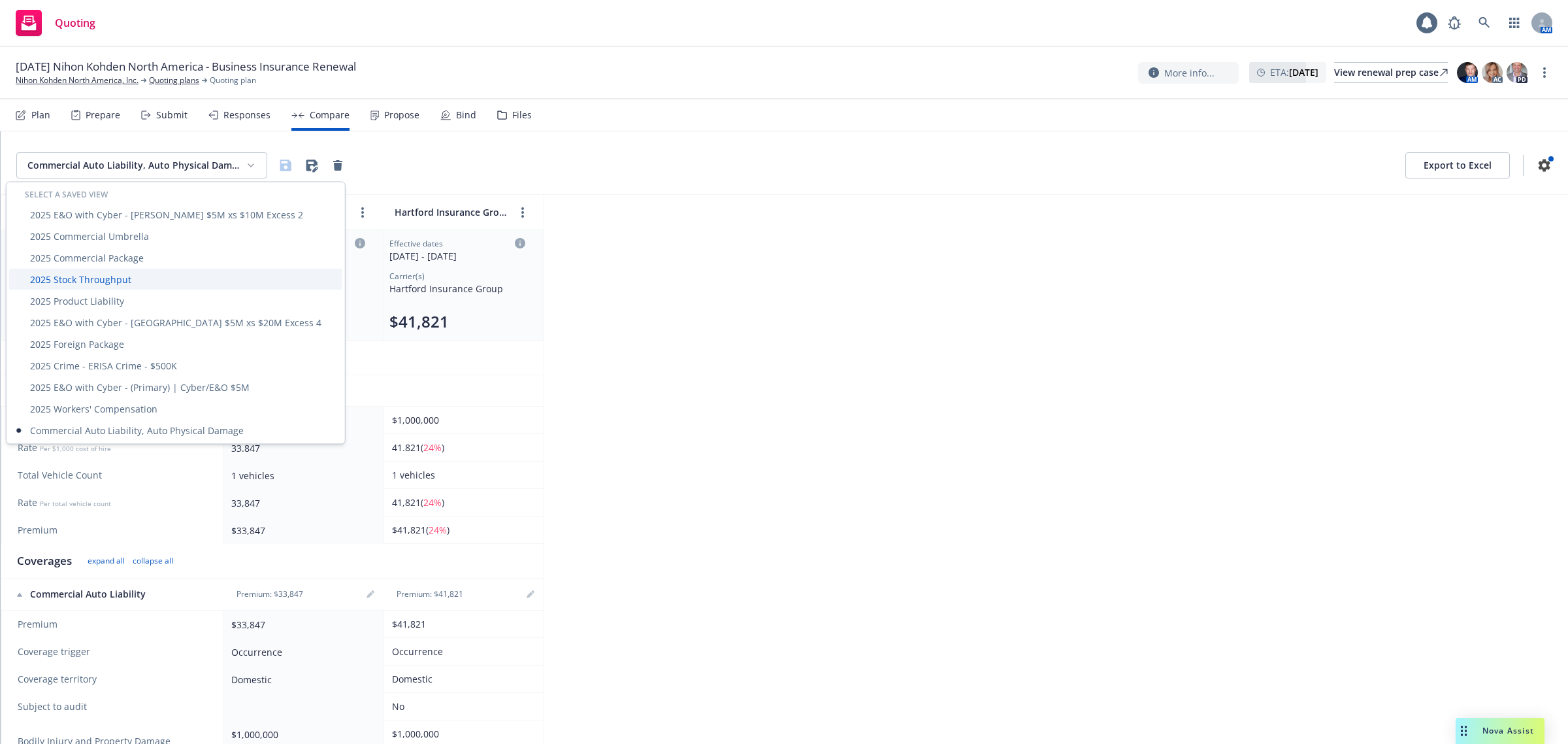
click at [151, 275] on div "2025 Stock Throughput" at bounding box center [176, 279] width 333 height 22
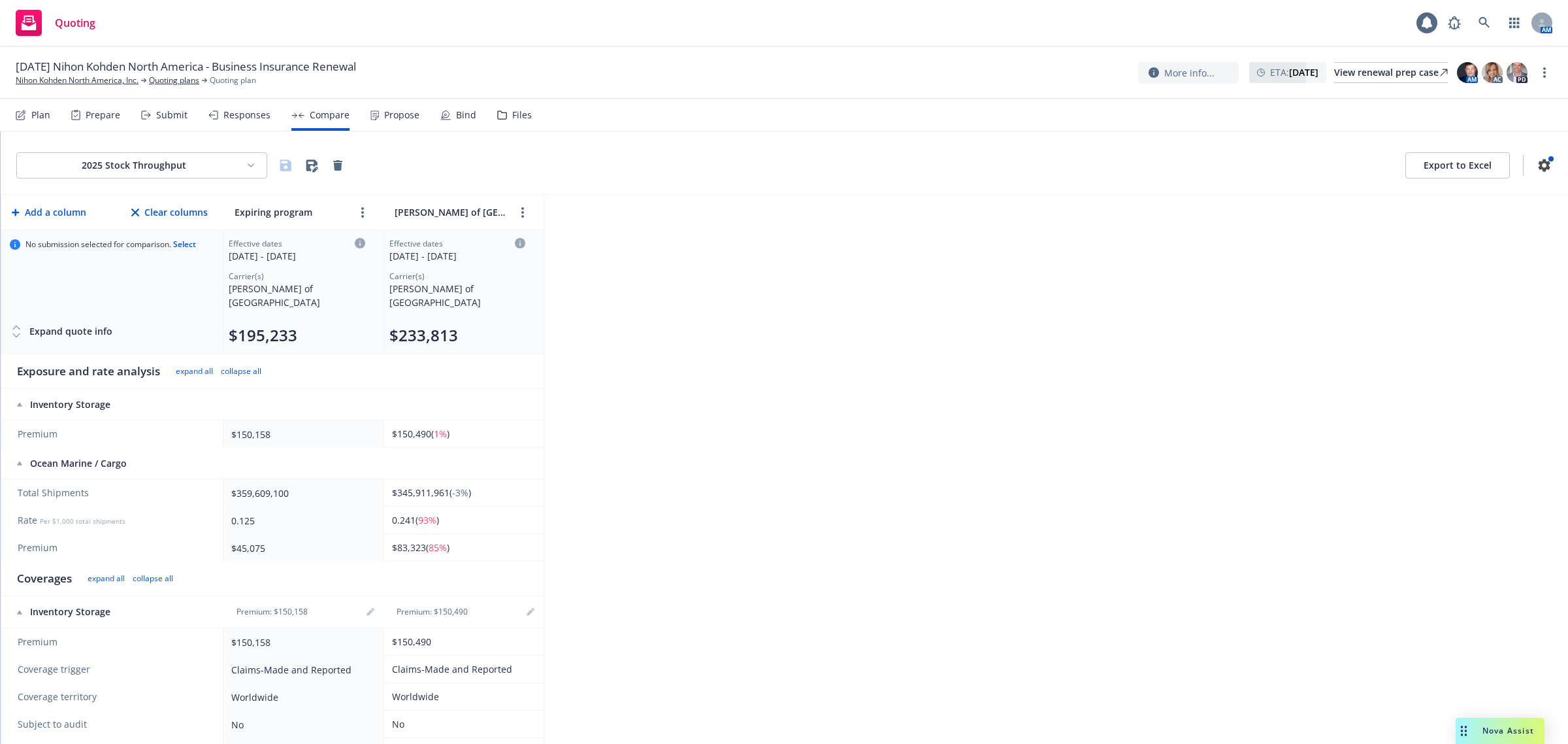
click at [194, 169] on html "Quoting 1 AM [DATE] Nihon Kohden [GEOGRAPHIC_DATA] - Business Insurance Renewal…" at bounding box center [784, 372] width 1568 height 744
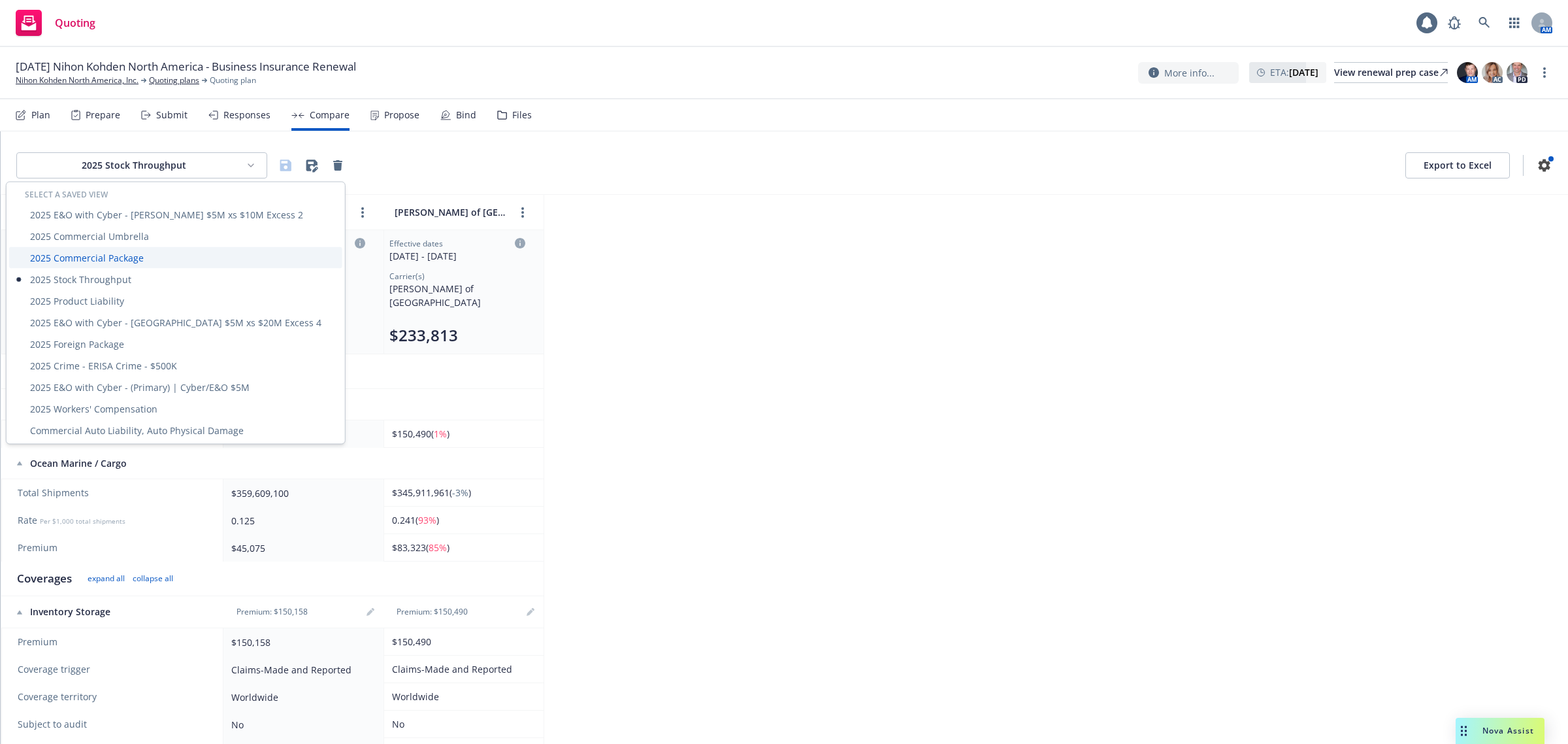
click at [162, 255] on div "2025 Commercial Package" at bounding box center [176, 258] width 333 height 22
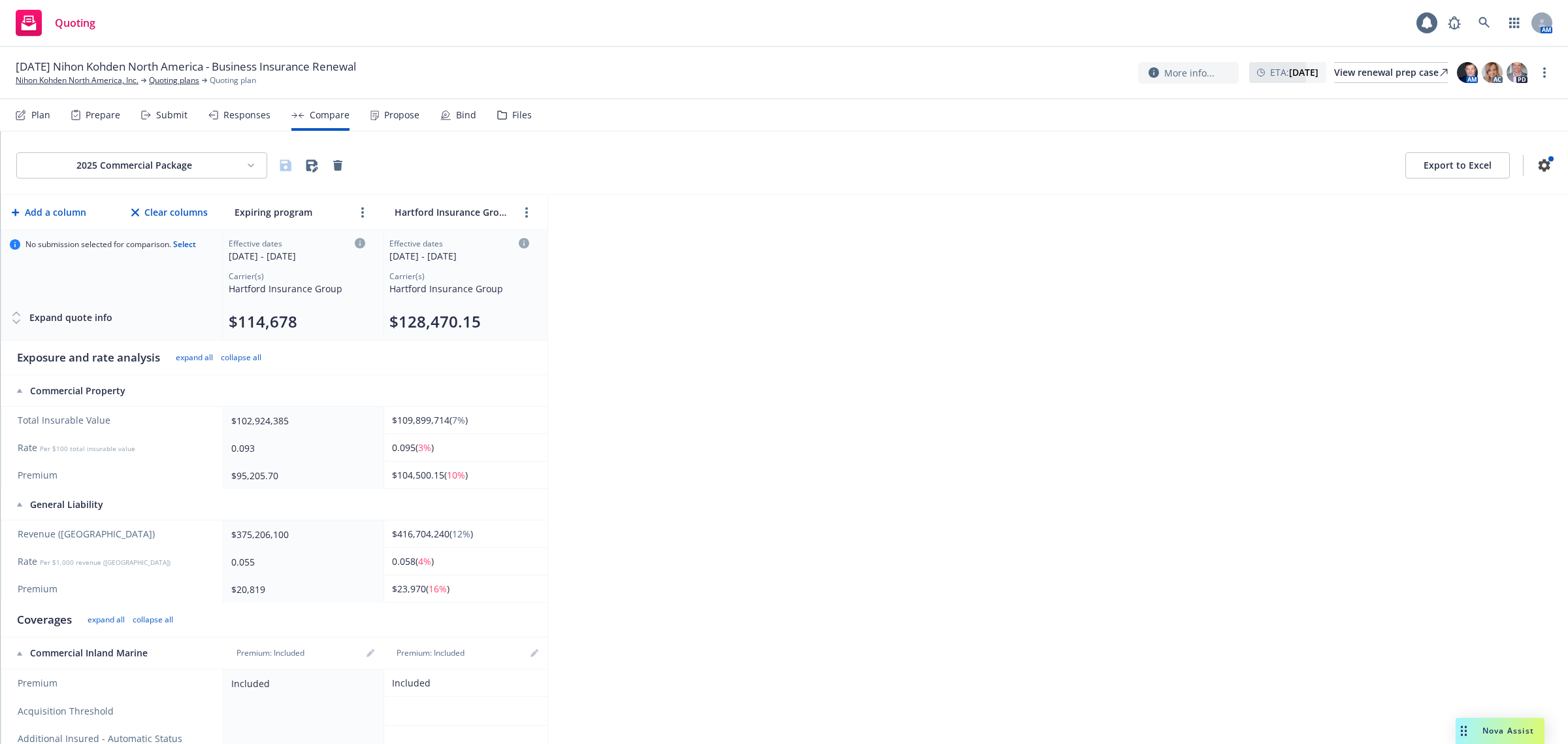
click at [209, 171] on html "Quoting 1 AM [DATE] Nihon Kohden [GEOGRAPHIC_DATA] - Business Insurance Renewal…" at bounding box center [784, 372] width 1568 height 744
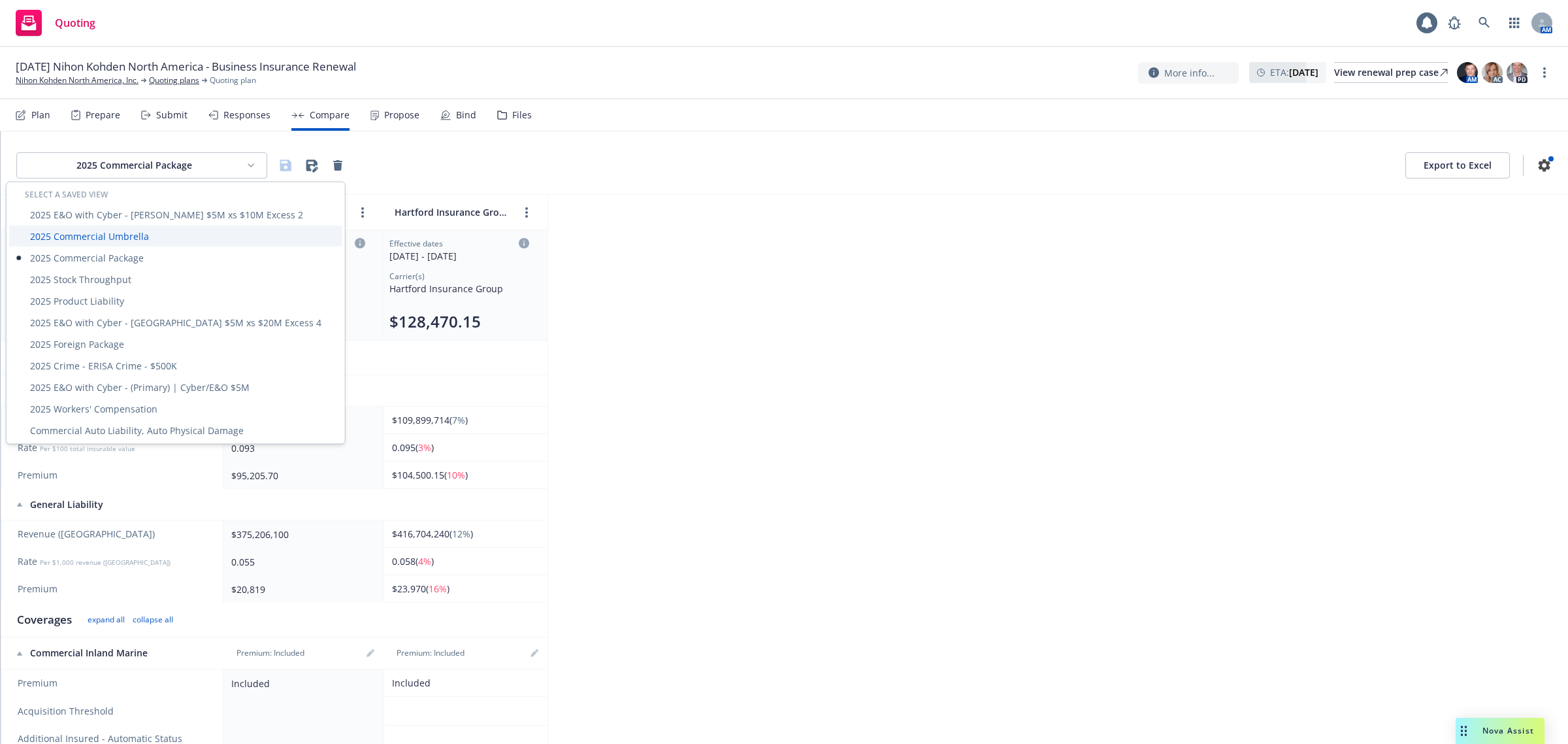
click at [168, 244] on div "2025 Commercial Umbrella" at bounding box center [176, 236] width 333 height 22
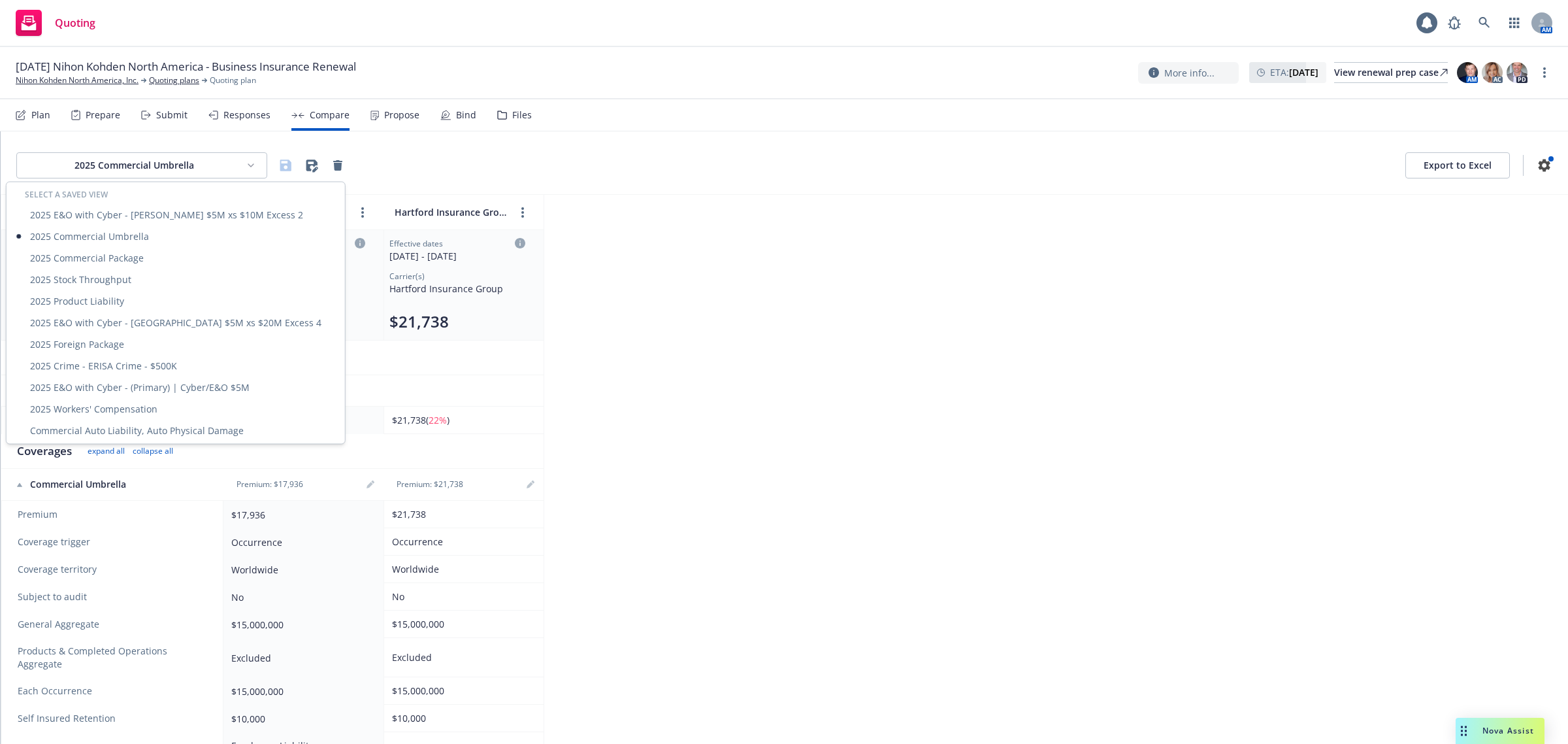
click at [197, 171] on html "Quoting 1 AM [DATE] Nihon Kohden [GEOGRAPHIC_DATA] - Business Insurance Renewal…" at bounding box center [784, 372] width 1568 height 744
click at [182, 221] on div "2025 E&O with Cyber - [PERSON_NAME] $5M xs $10M Excess 2" at bounding box center [176, 214] width 333 height 22
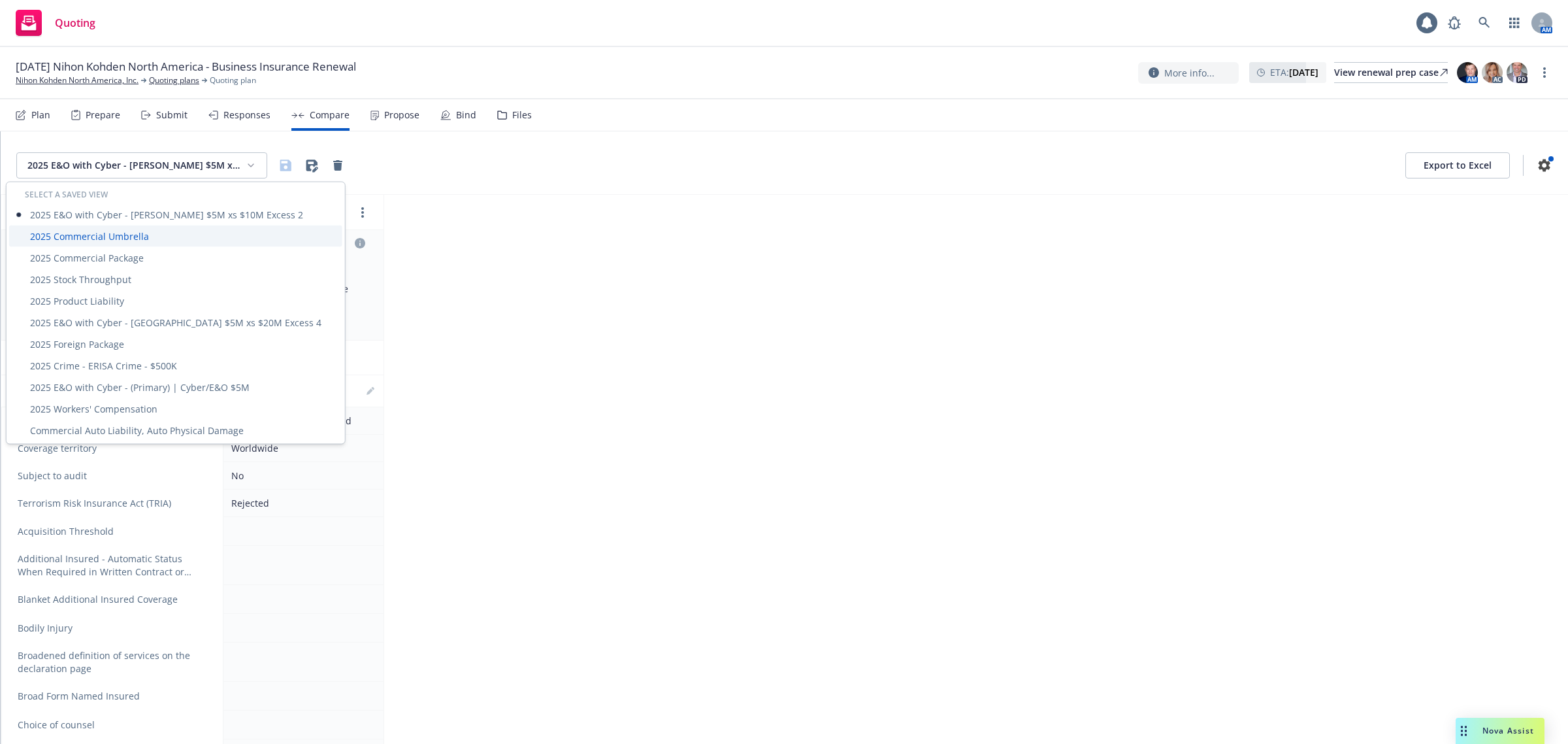
click at [135, 234] on div "2025 Commercial Umbrella" at bounding box center [176, 236] width 333 height 22
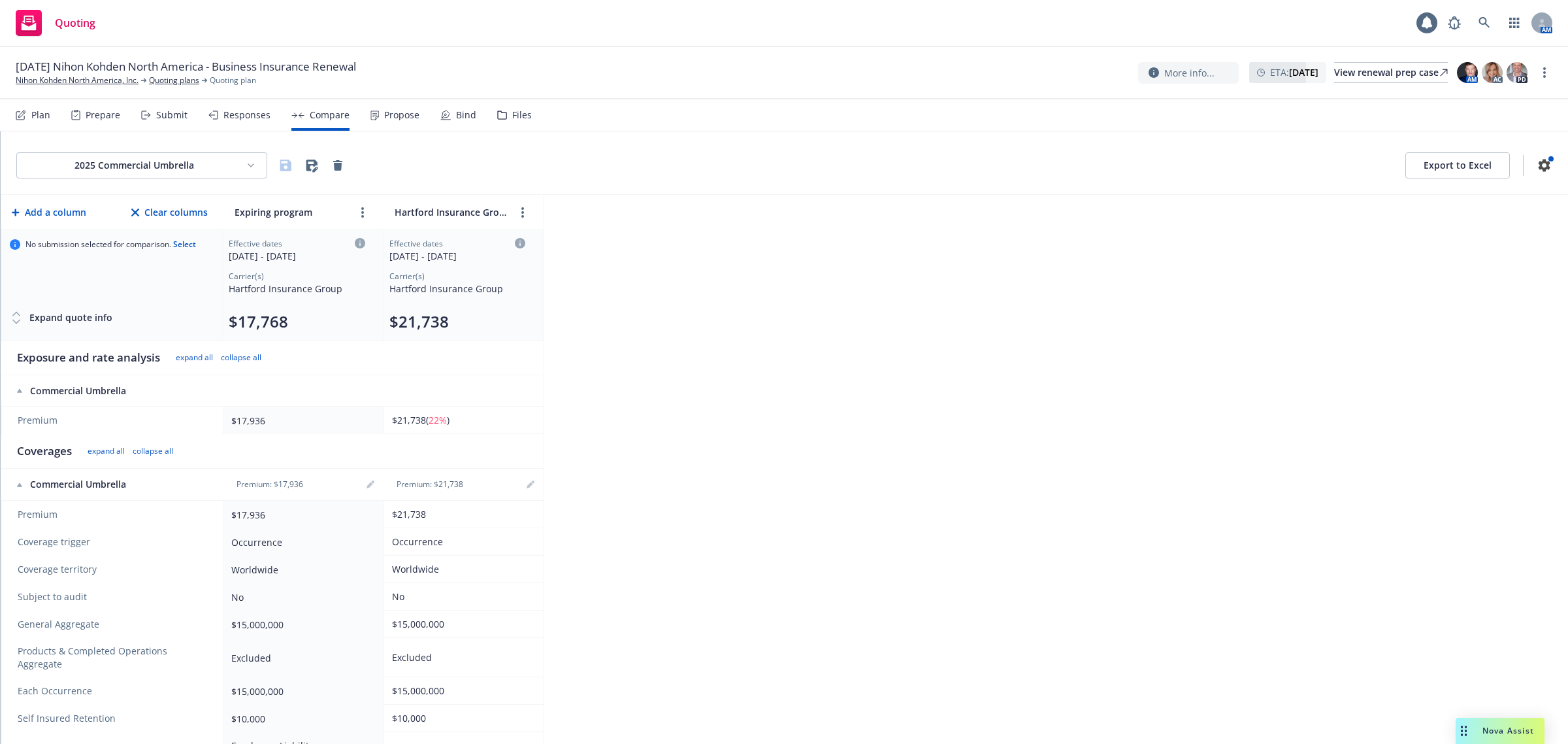
click at [159, 200] on button "Clear columns" at bounding box center [170, 212] width 82 height 26
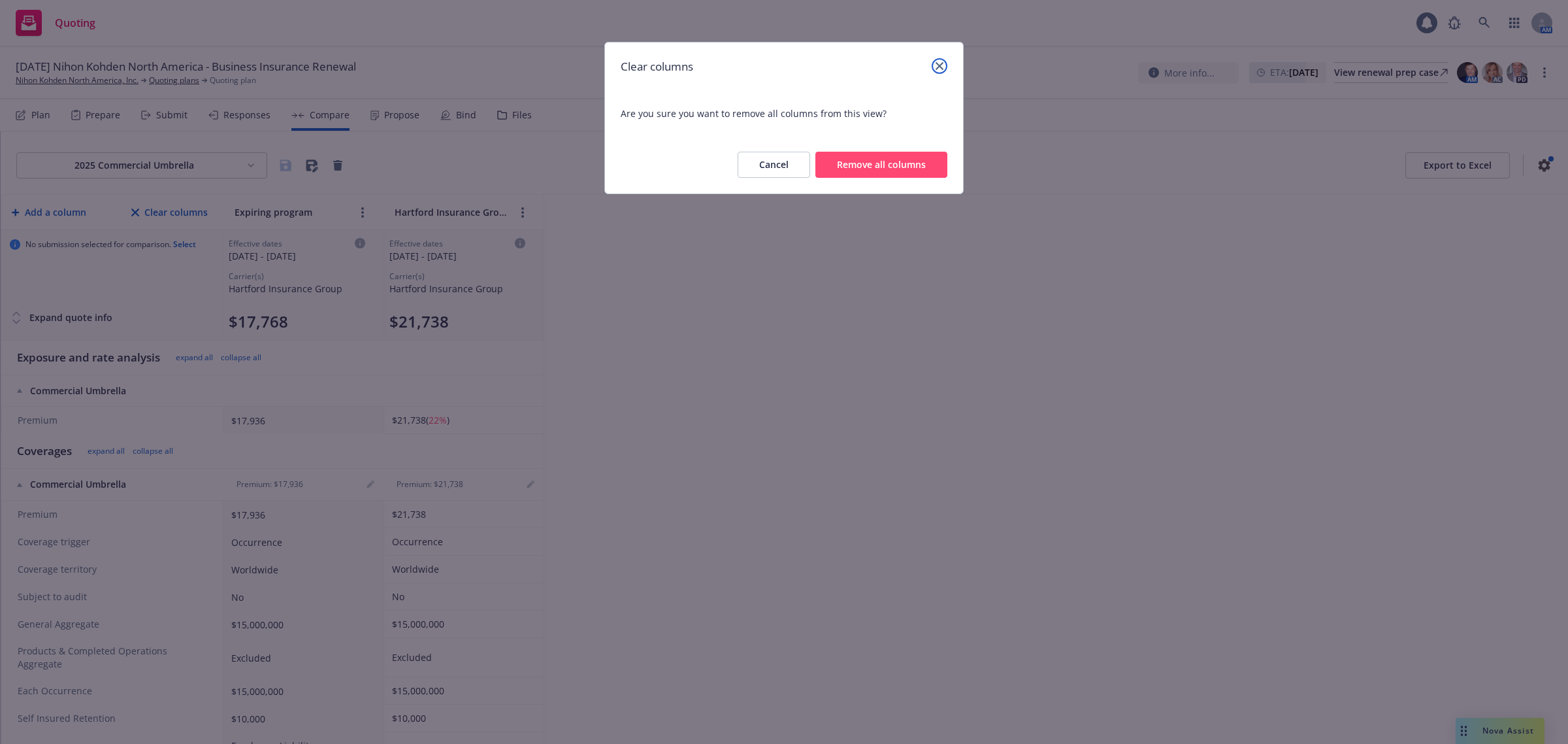
click at [943, 60] on link "close" at bounding box center [939, 66] width 16 height 16
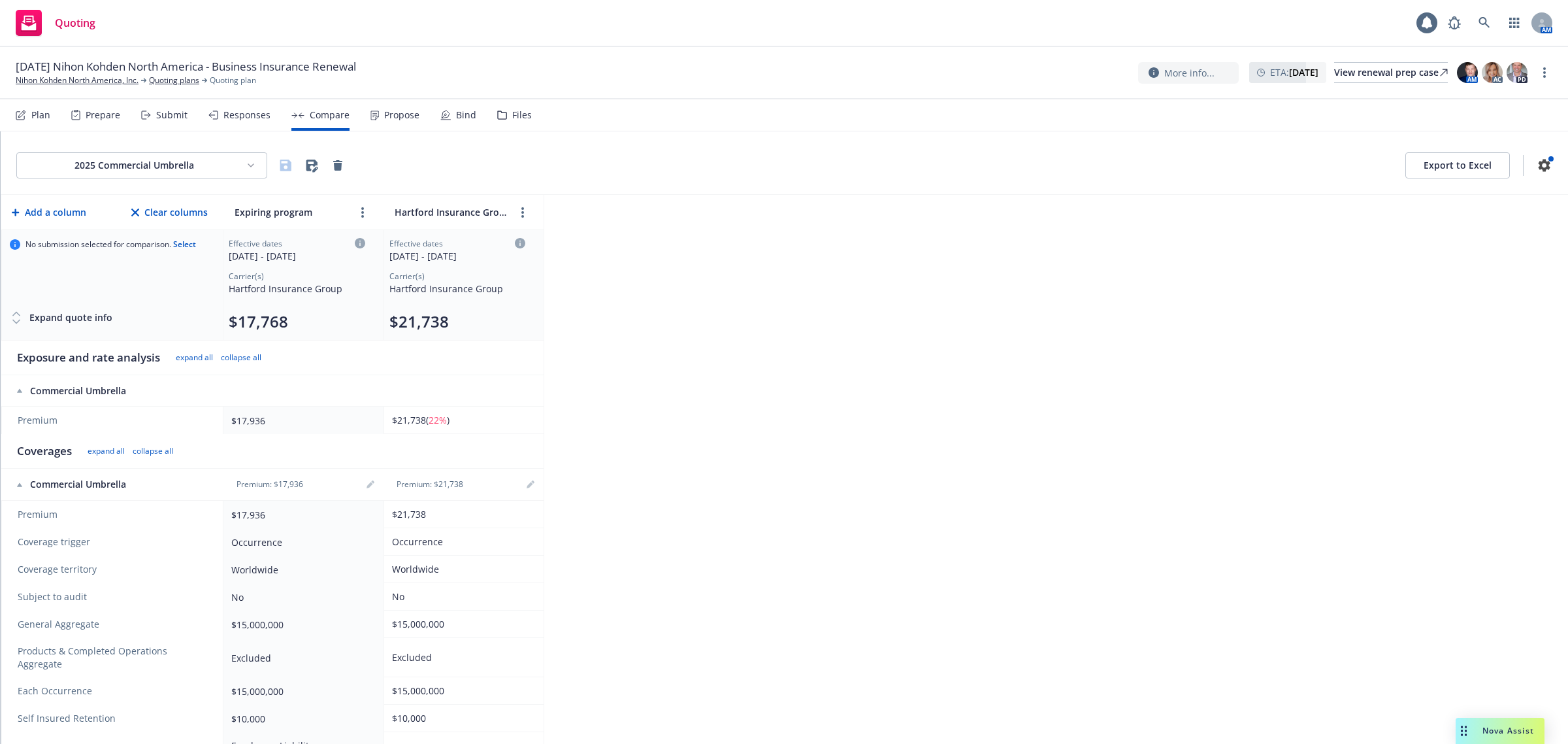
click at [219, 177] on html "Quoting 1 AM [DATE] Nihon Kohden [GEOGRAPHIC_DATA] - Business Insurance Renewal…" at bounding box center [784, 372] width 1568 height 744
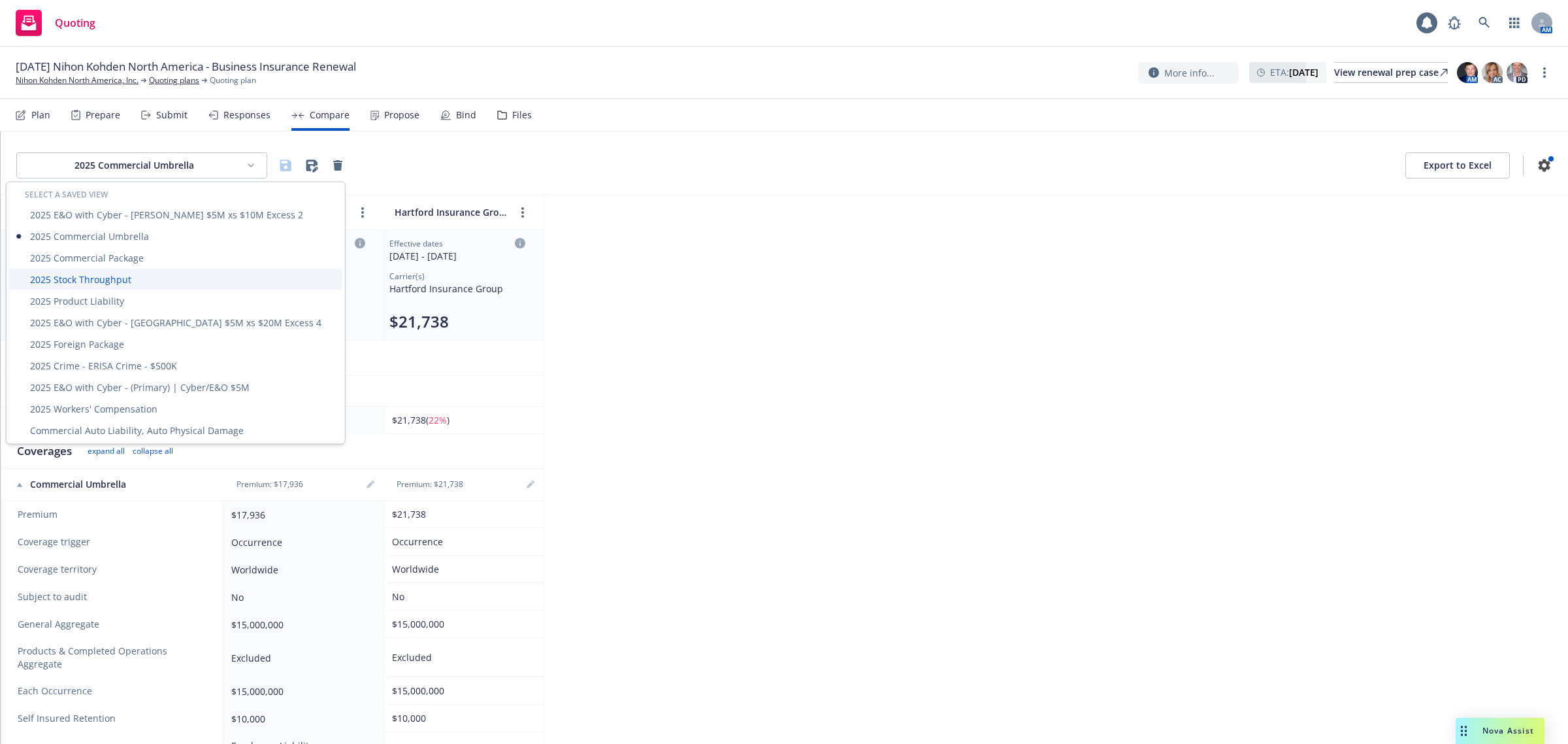
click at [172, 282] on div "2025 Stock Throughput" at bounding box center [176, 279] width 333 height 22
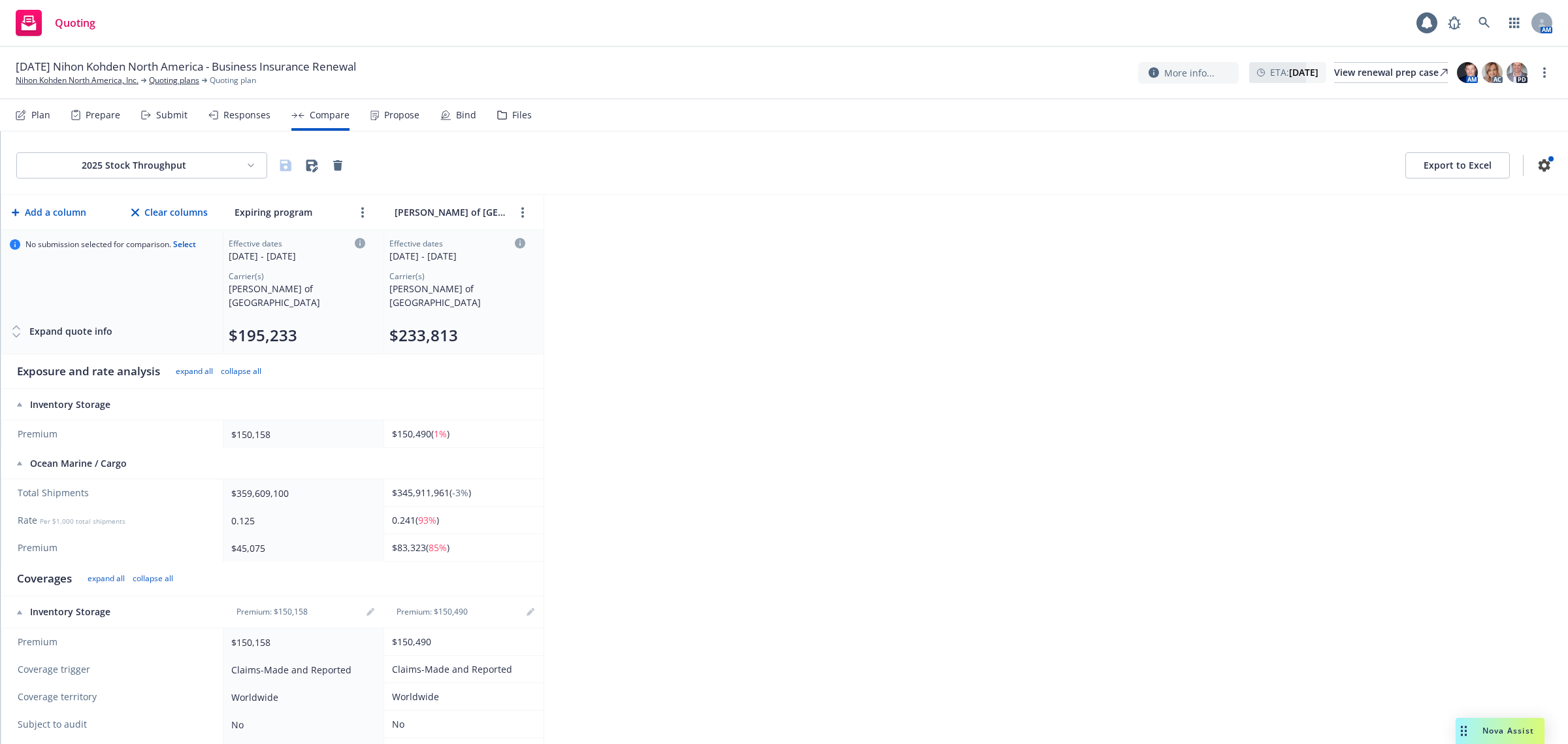
click at [397, 122] on div "Propose" at bounding box center [395, 115] width 49 height 31
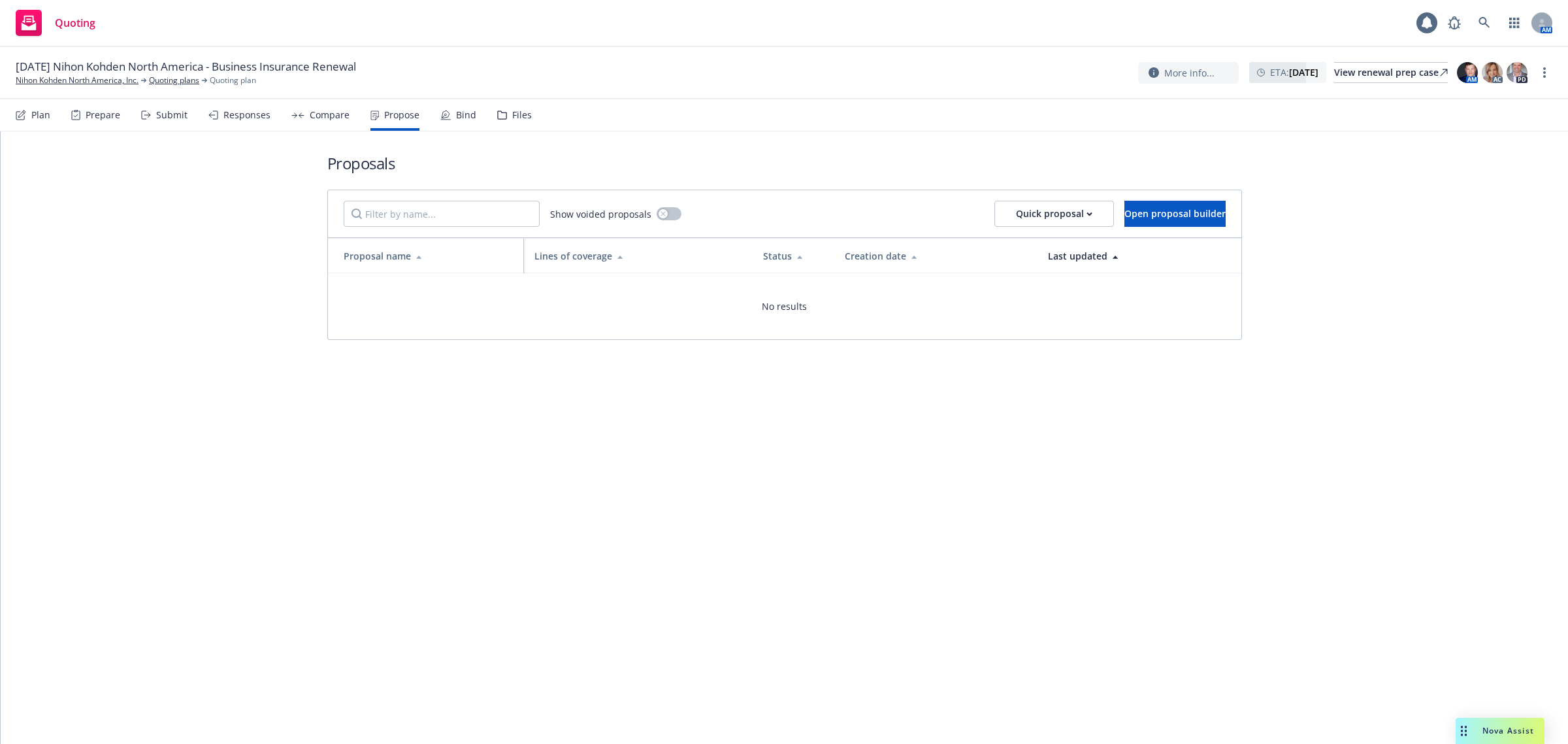
click at [332, 115] on div "Compare" at bounding box center [330, 115] width 40 height 10
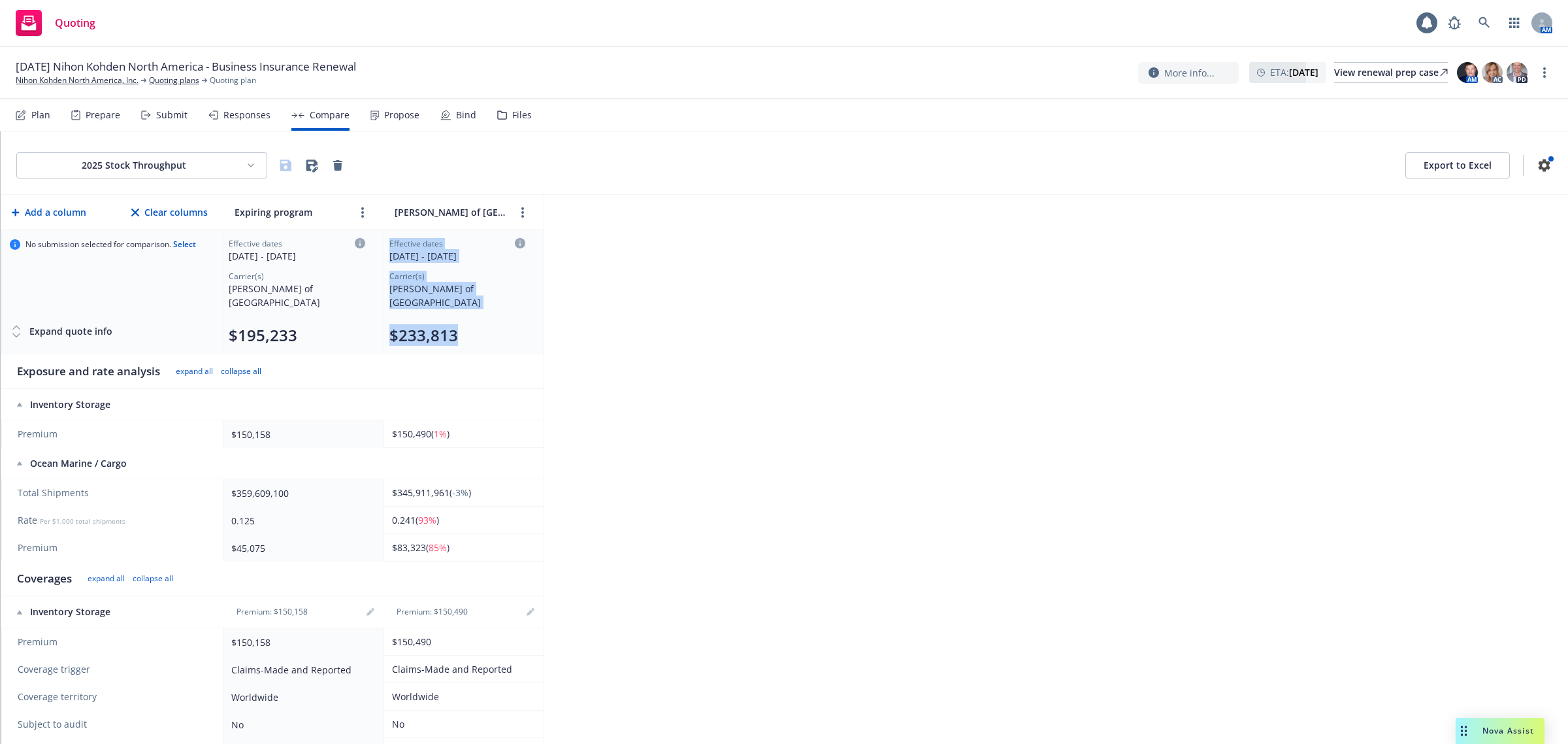
drag, startPoint x: 464, startPoint y: 327, endPoint x: 380, endPoint y: 340, distance: 85.0
click at [354, 332] on tr "No submission selected for comparison. Select Expand quote info Effective dates…" at bounding box center [273, 292] width 543 height 124
click at [598, 348] on div "2025 Stock Throughput Export to Excel Add a column Clear columns Expiring progr…" at bounding box center [784, 438] width 1568 height 613
drag, startPoint x: 445, startPoint y: 325, endPoint x: 368, endPoint y: 332, distance: 77.3
click at [368, 332] on tr "No submission selected for comparison. Select Expand quote info Effective dates…" at bounding box center [273, 292] width 543 height 124
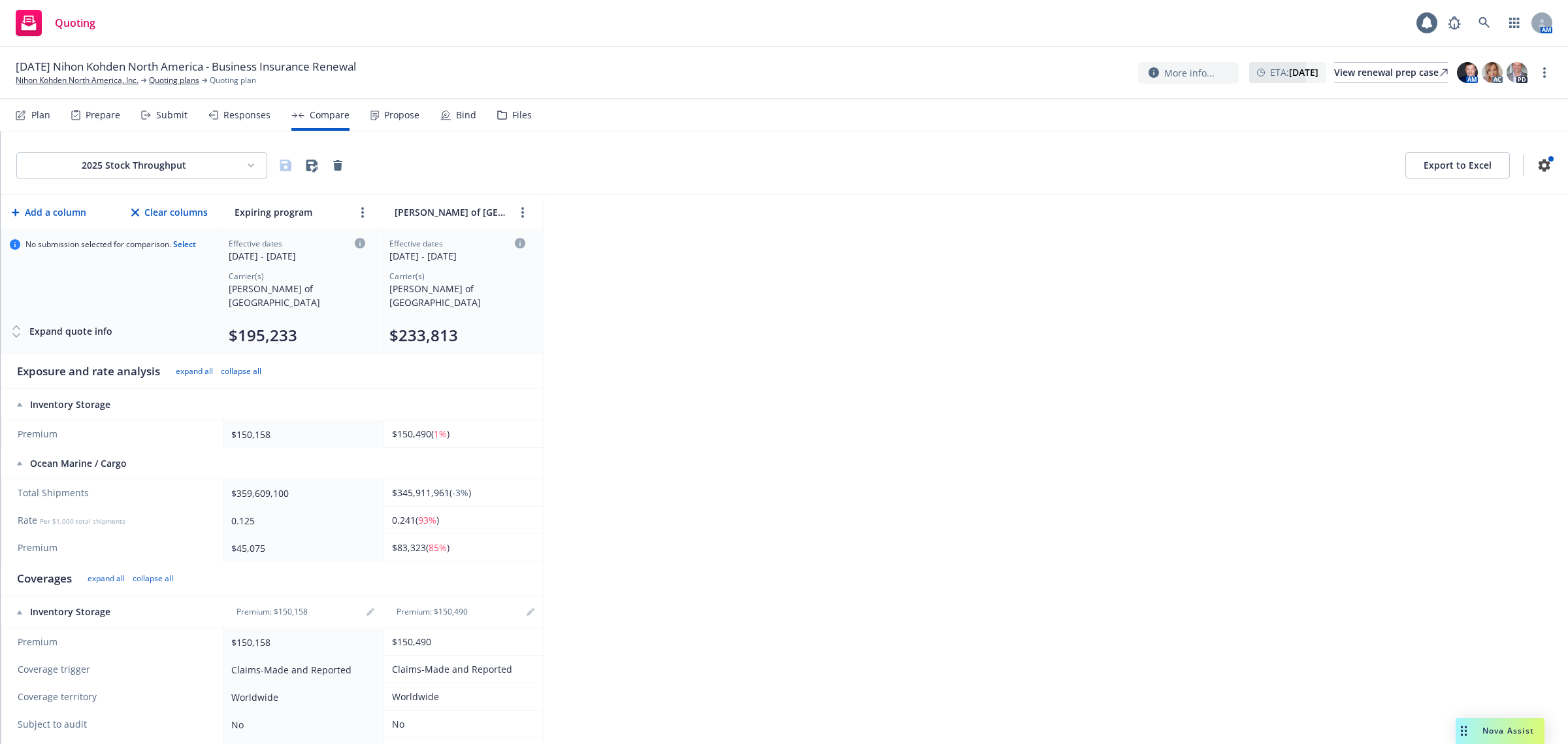
click at [656, 385] on div "2025 Stock Throughput Export to Excel Add a column Clear columns Expiring progr…" at bounding box center [784, 438] width 1568 height 613
drag, startPoint x: 458, startPoint y: 330, endPoint x: 364, endPoint y: 330, distance: 94.0
click at [364, 330] on tr "No submission selected for comparison. Select Expand quote info Effective dates…" at bounding box center [273, 292] width 543 height 124
click at [384, 354] on td at bounding box center [464, 372] width 160 height 35
drag, startPoint x: 397, startPoint y: 325, endPoint x: 501, endPoint y: 328, distance: 104.0
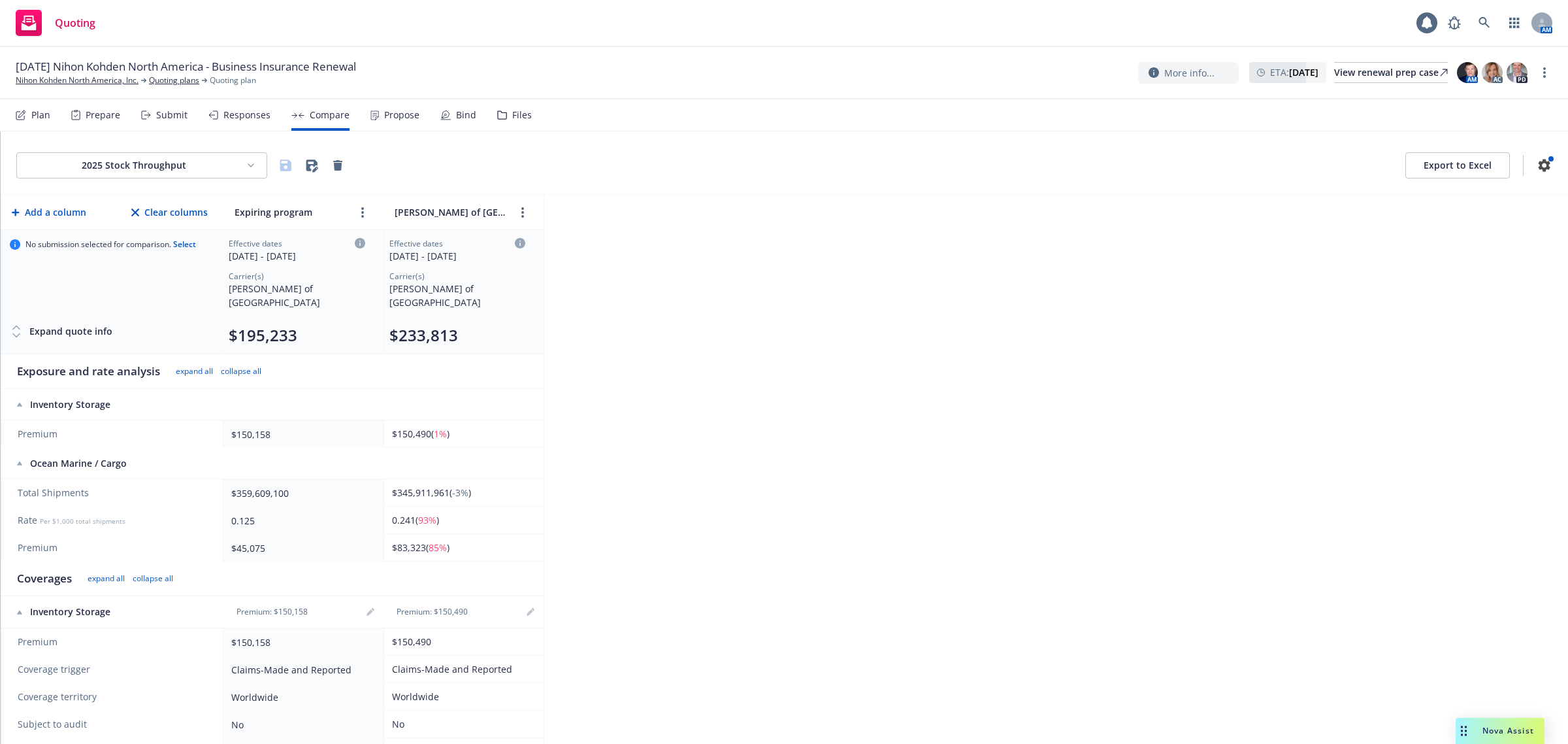
click at [501, 328] on div "$233,813" at bounding box center [457, 335] width 136 height 21
drag, startPoint x: 483, startPoint y: 322, endPoint x: 393, endPoint y: 325, distance: 90.0
click at [393, 325] on div "$233,813" at bounding box center [457, 335] width 136 height 21
click at [909, 337] on div "2025 Stock Throughput Export to Excel Add a column Clear columns Expiring progr…" at bounding box center [784, 438] width 1568 height 613
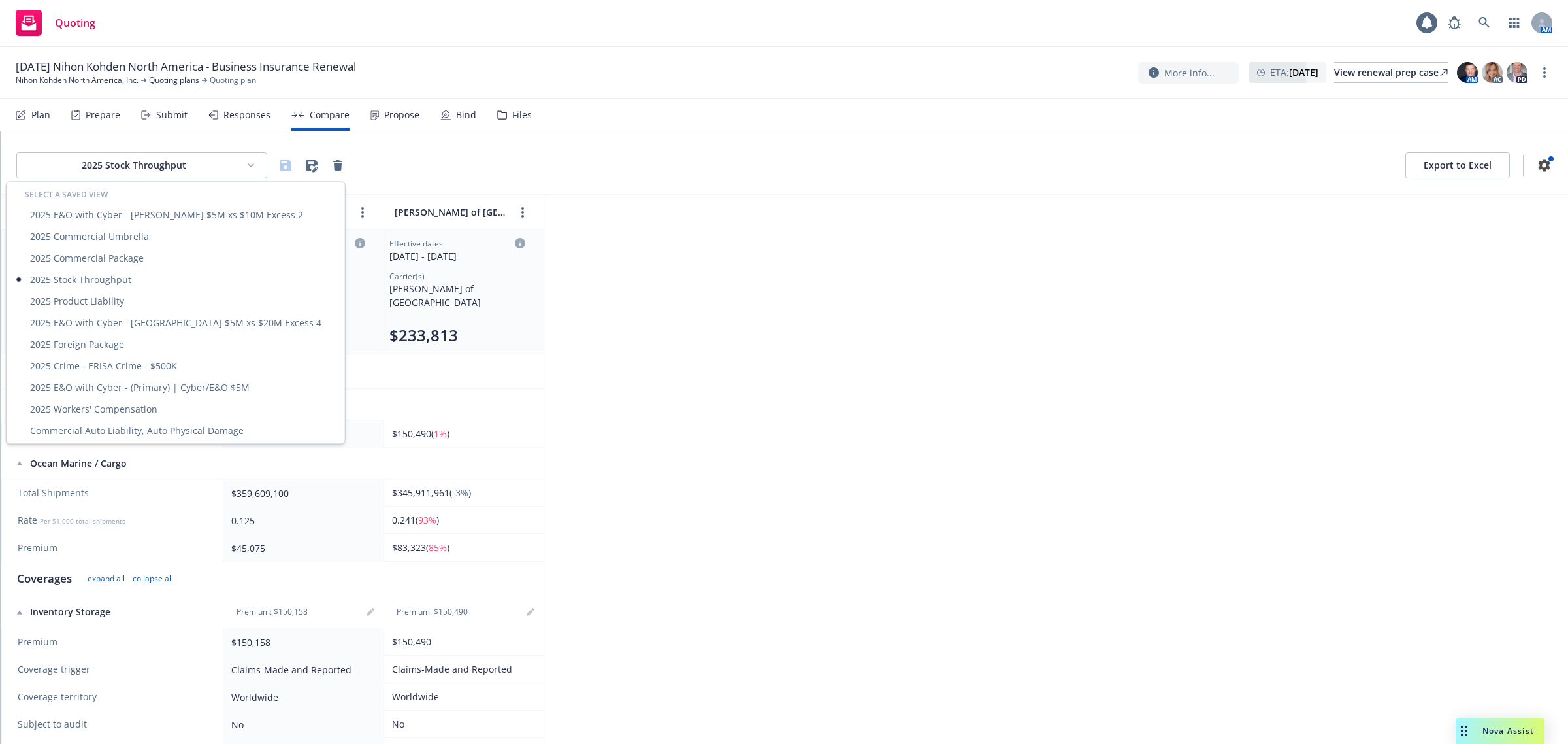
click at [170, 165] on html "Quoting 1 AM [DATE] Nihon Kohden [GEOGRAPHIC_DATA] - Business Insurance Renewal…" at bounding box center [784, 372] width 1568 height 744
click at [151, 236] on div "2025 Commercial Umbrella" at bounding box center [176, 236] width 333 height 22
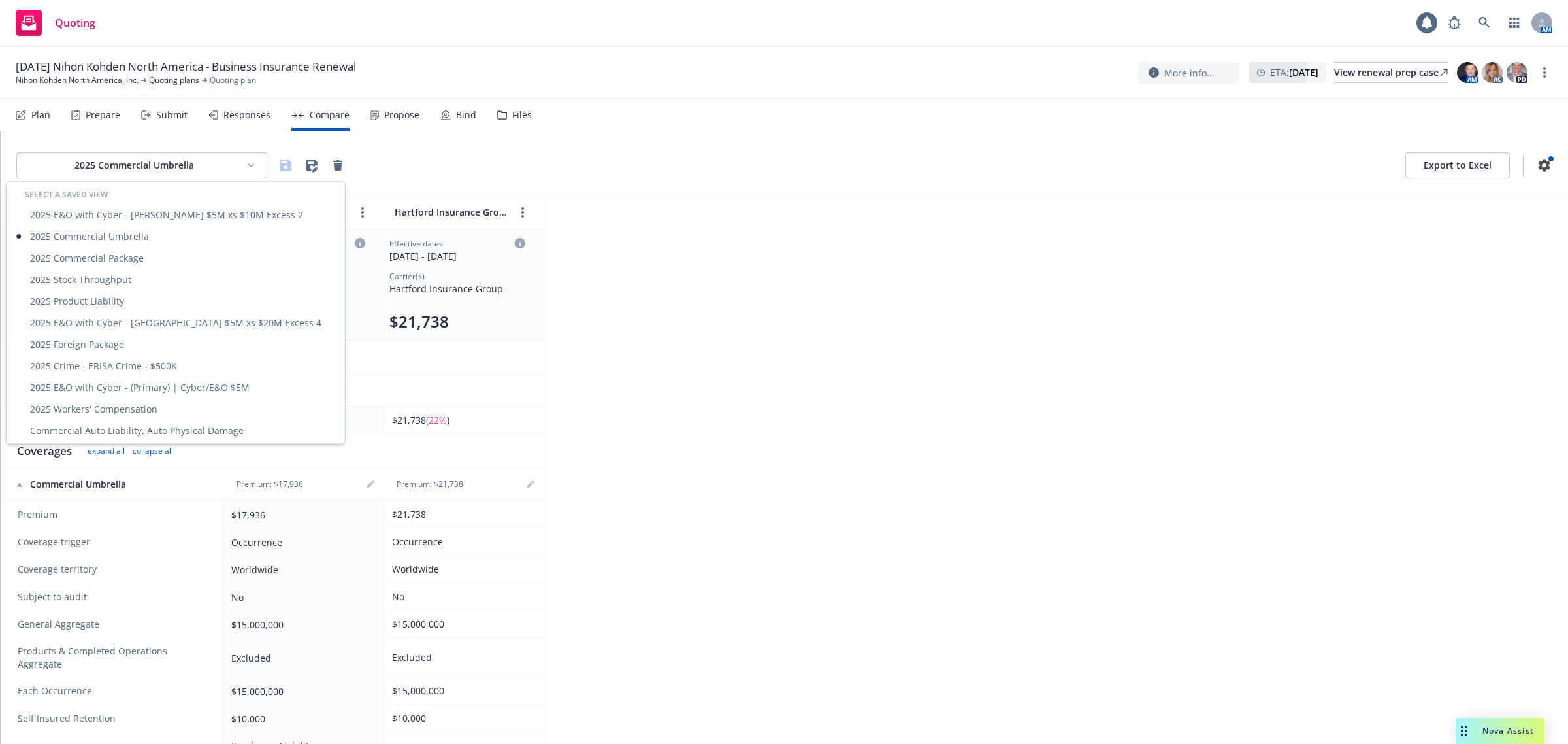
click at [187, 151] on html "Quoting 1 AM [DATE] Nihon Kohden [GEOGRAPHIC_DATA] - Business Insurance Renewal…" at bounding box center [784, 372] width 1568 height 744
click at [163, 210] on div "2025 E&O with Cyber - [PERSON_NAME] $5M xs $10M Excess 2" at bounding box center [176, 214] width 333 height 22
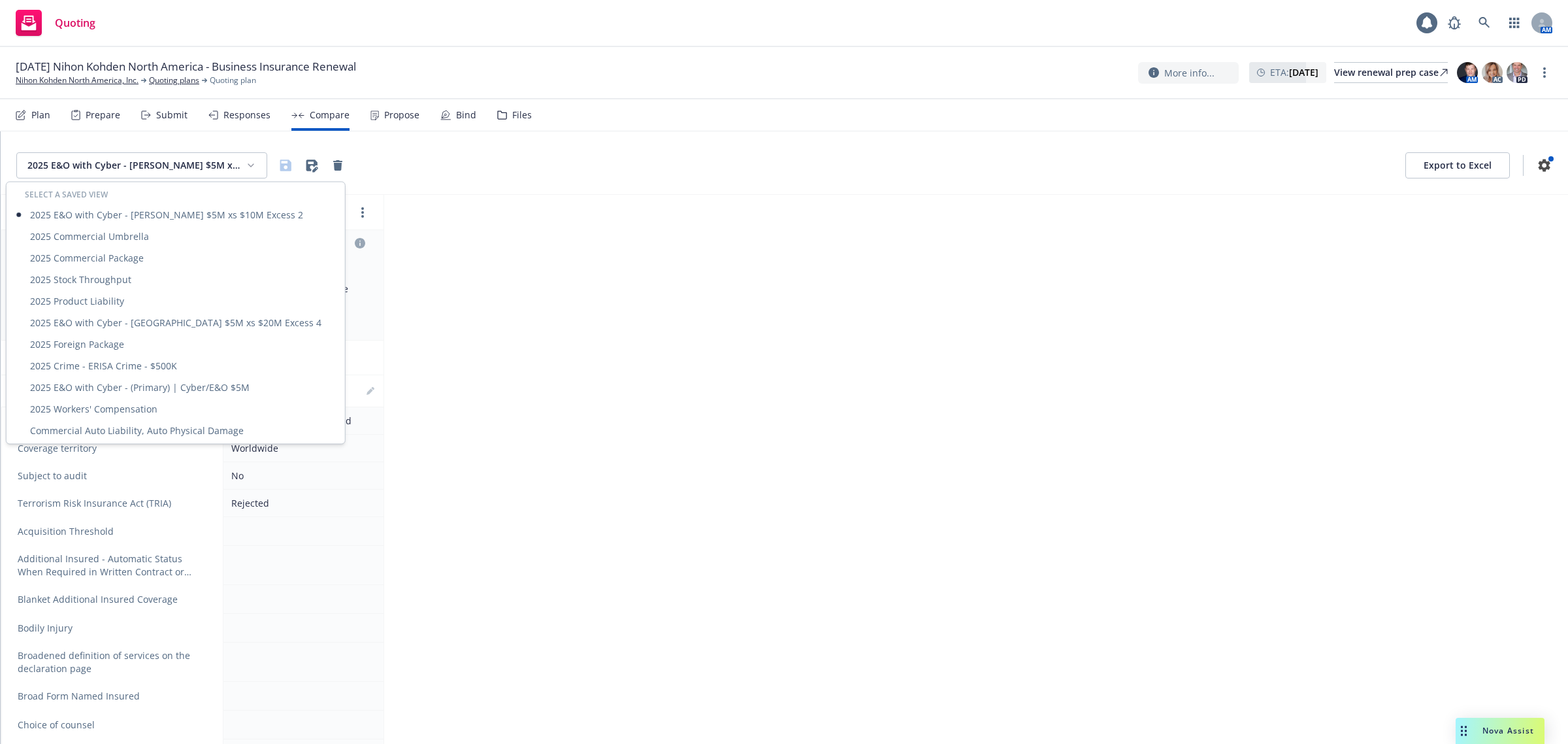
click at [167, 165] on html "Quoting 1 AM [DATE] Nihon Kohden [GEOGRAPHIC_DATA] - Business Insurance Renewal…" at bounding box center [784, 372] width 1568 height 744
click at [175, 387] on div "2025 E&O with Cyber - (Primary) | Cyber/E&O $5M" at bounding box center [176, 387] width 333 height 22
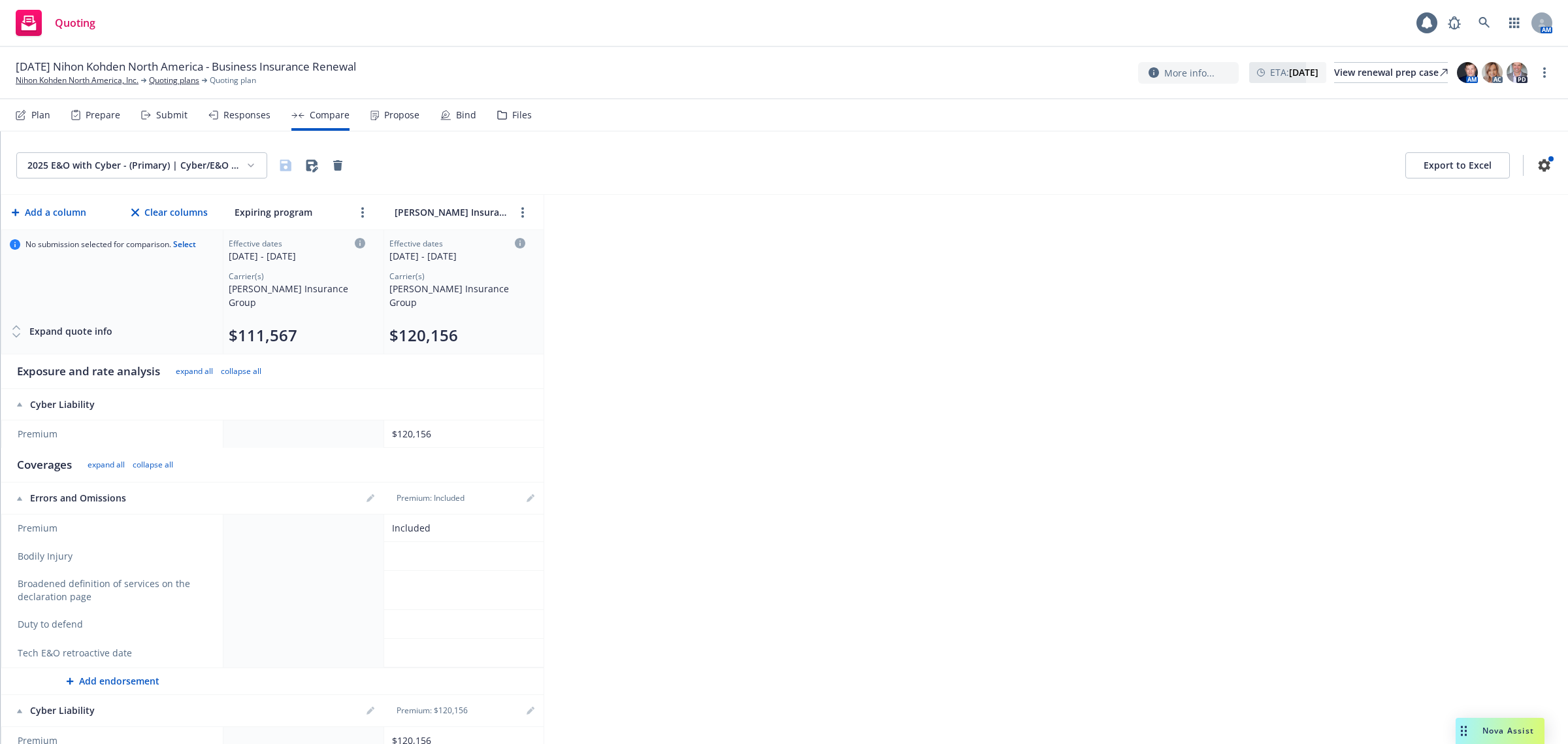
click at [171, 158] on html "Quoting 1 AM [DATE] Nihon Kohden [GEOGRAPHIC_DATA] - Business Insurance Renewal…" at bounding box center [784, 372] width 1568 height 744
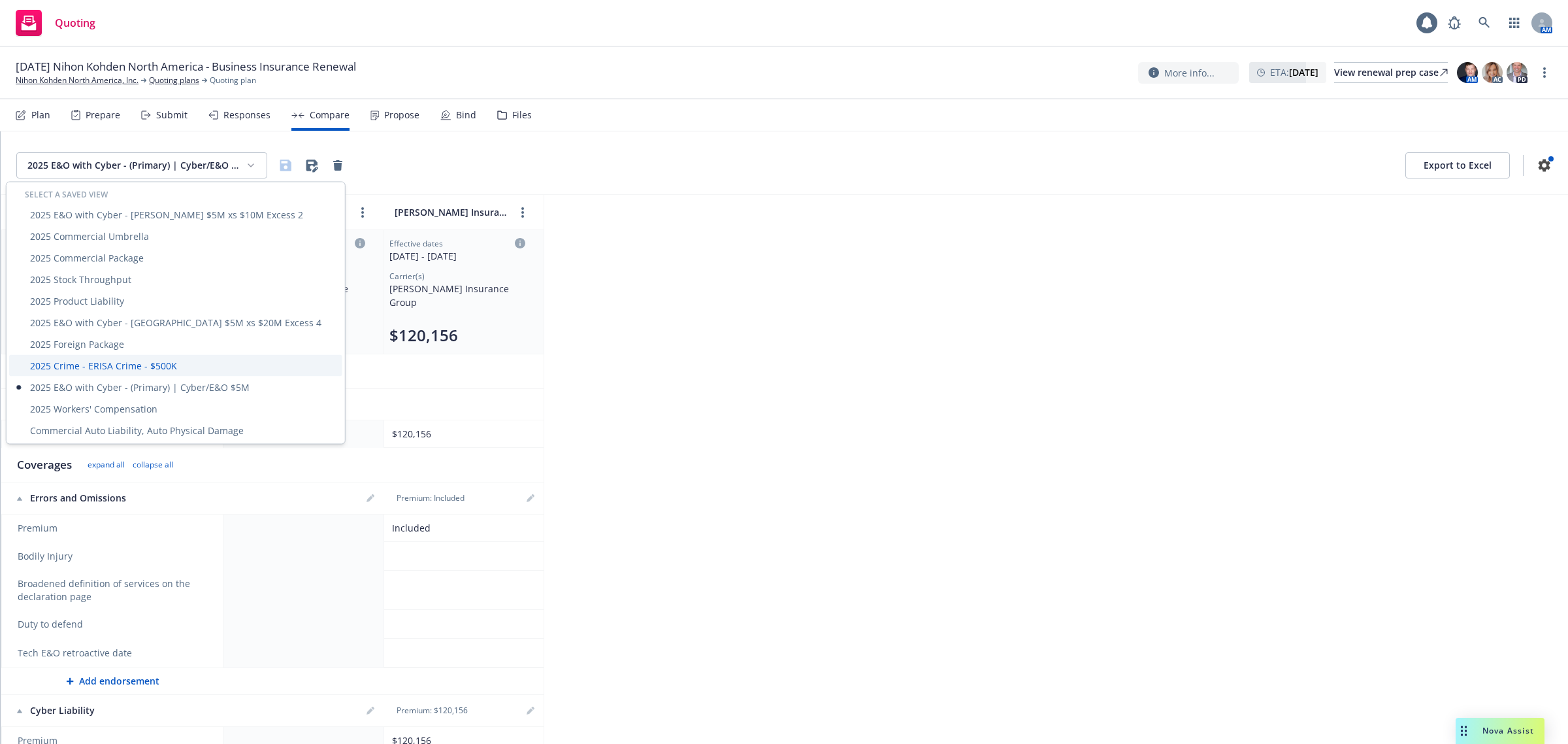
click at [125, 370] on div "2025 Crime - ERISA Crime - $500K" at bounding box center [176, 365] width 333 height 22
